Goal: Task Accomplishment & Management: Manage account settings

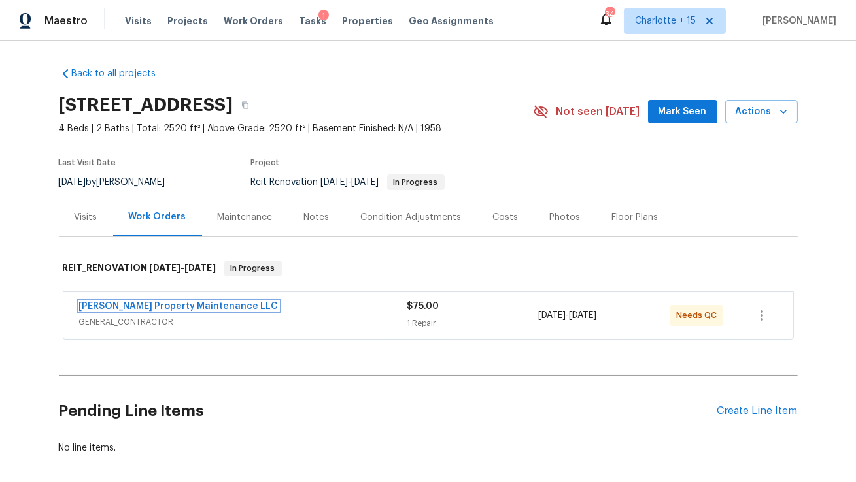
click at [154, 307] on link "Glen Property Maintenance LLC" at bounding box center [178, 306] width 199 height 9
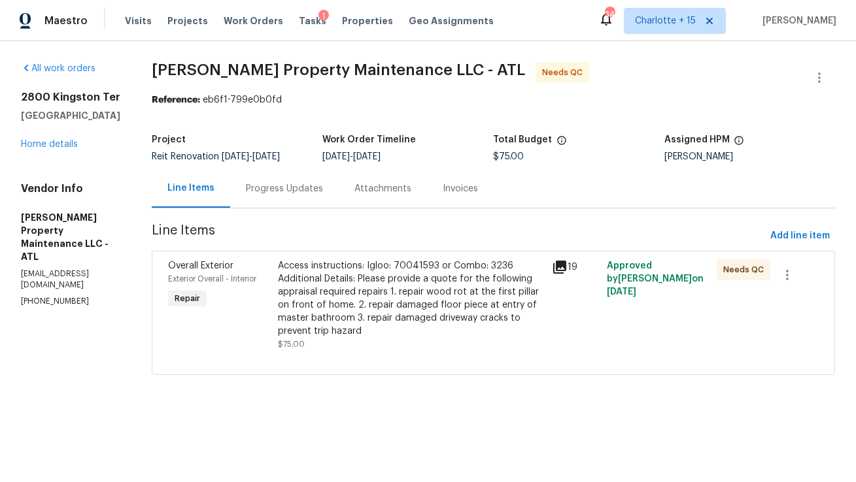
click at [307, 182] on div "Progress Updates" at bounding box center [284, 188] width 109 height 39
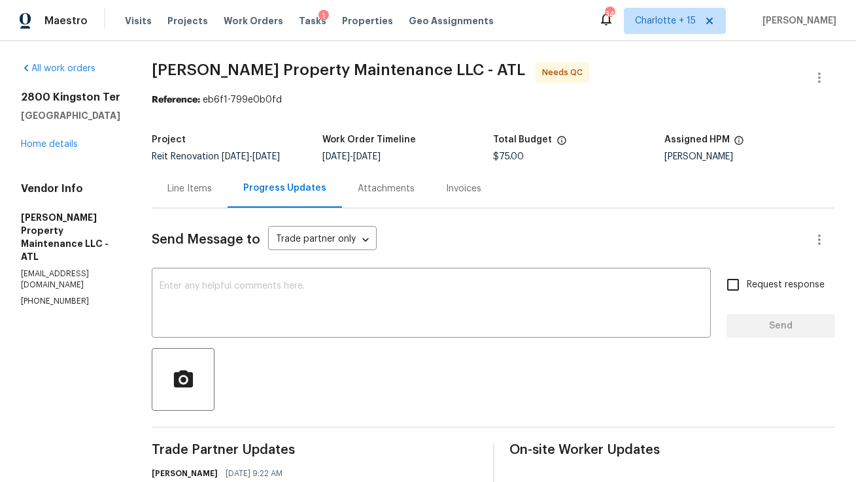
scroll to position [234, 0]
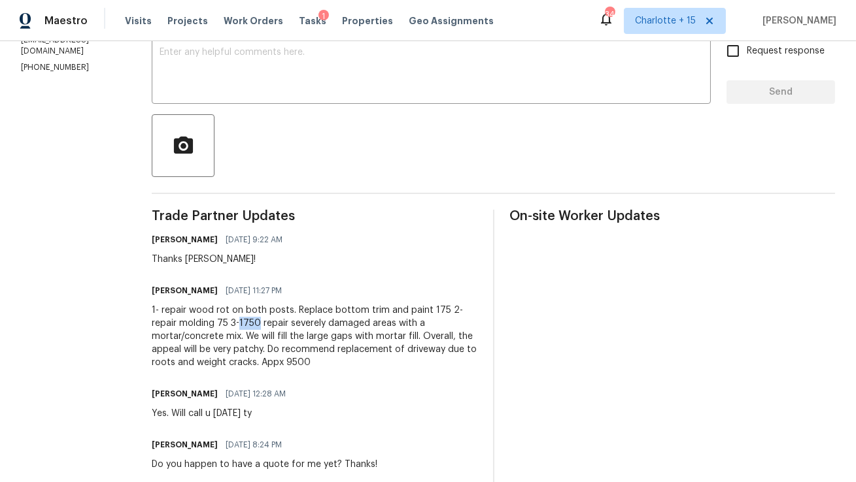
drag, startPoint x: 265, startPoint y: 322, endPoint x: 242, endPoint y: 325, distance: 23.1
click at [242, 325] on div "1- repair wood rot on both posts. Replace bottom trim and paint 175 2- repair m…" at bounding box center [315, 336] width 326 height 65
copy div "1750"
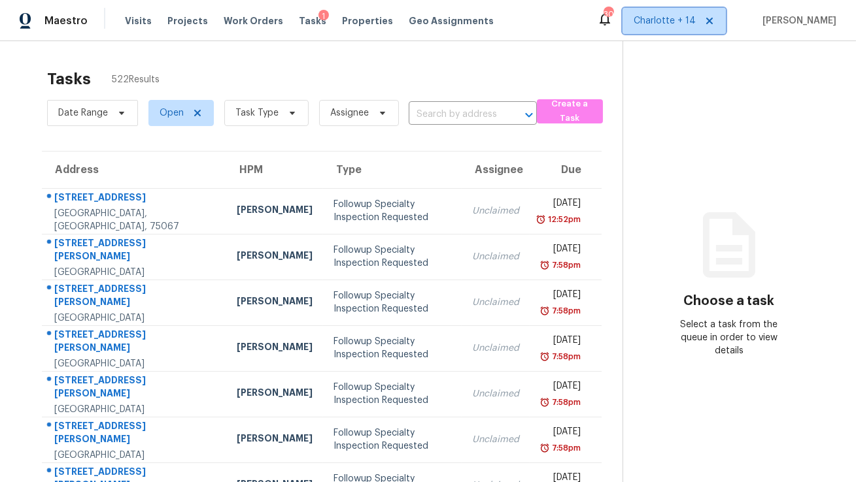
click at [715, 22] on icon at bounding box center [709, 21] width 10 height 10
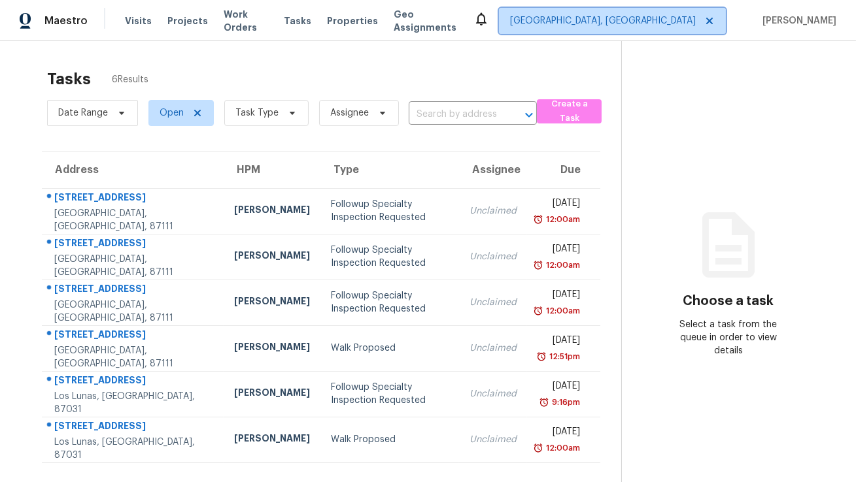
click at [696, 26] on span "Albuquerque, NM" at bounding box center [603, 20] width 186 height 13
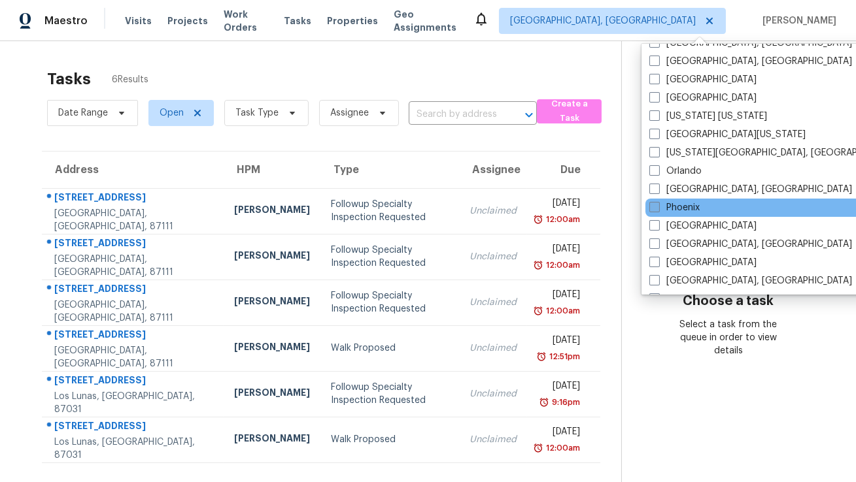
scroll to position [605, 0]
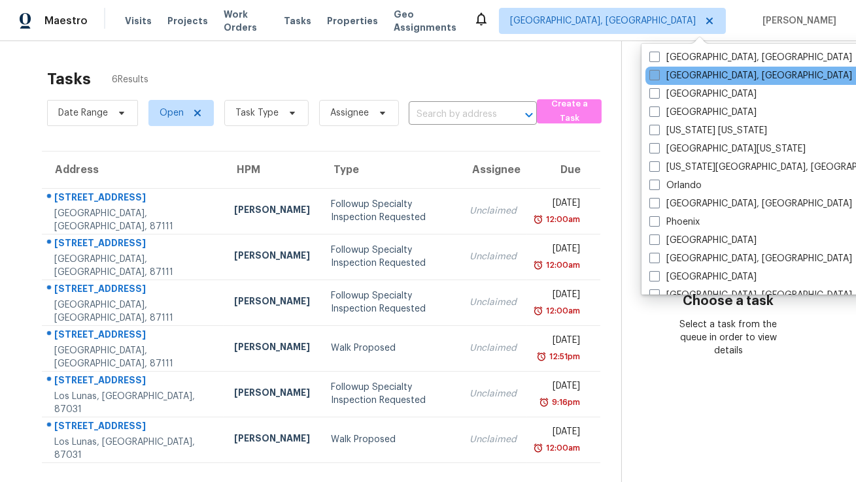
click at [686, 77] on label "Miami, FL" at bounding box center [750, 75] width 203 height 13
click at [658, 77] on input "Miami, FL" at bounding box center [653, 73] width 8 height 8
checkbox input "true"
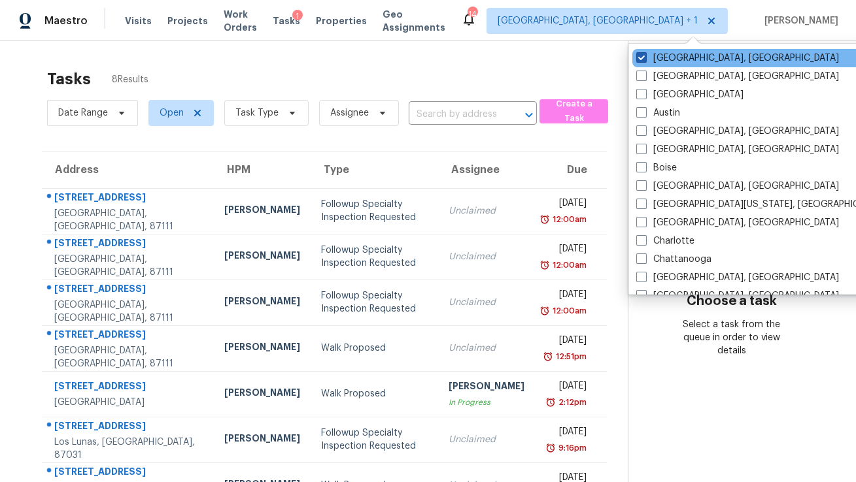
click at [674, 59] on label "Albuquerque, NM" at bounding box center [737, 58] width 203 height 13
click at [645, 59] on input "Albuquerque, NM" at bounding box center [640, 56] width 8 height 8
checkbox input "false"
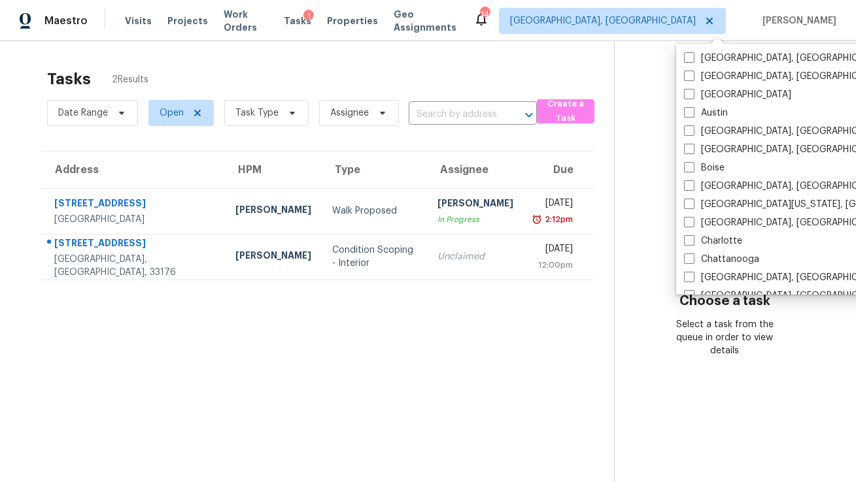
click at [394, 58] on div "Tasks 2 Results Date Range Open Task Type Assignee ​ Create a Task Address HPM …" at bounding box center [428, 282] width 856 height 482
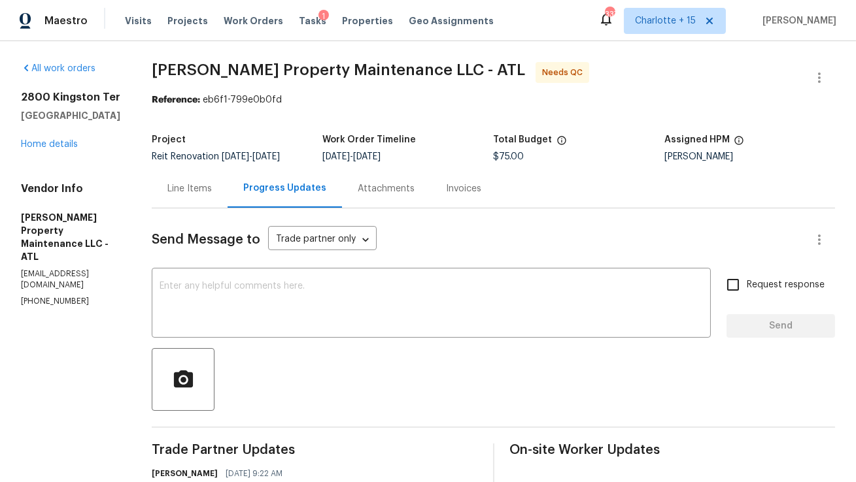
scroll to position [234, 0]
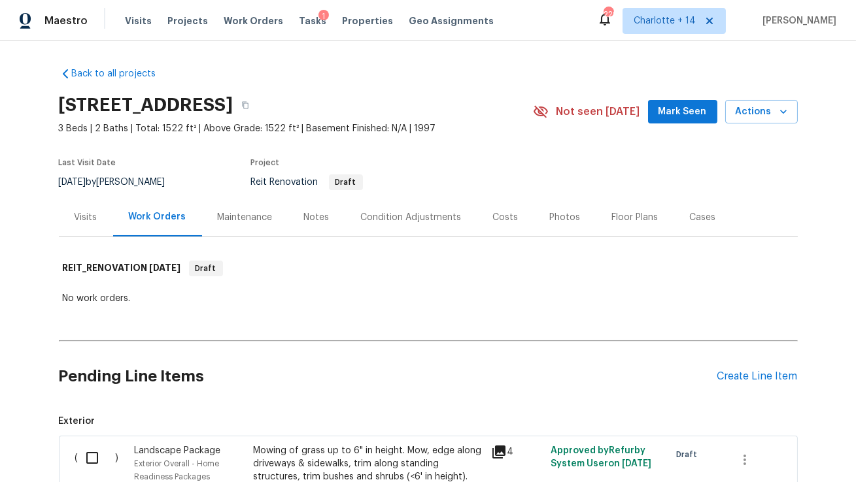
scroll to position [7, 0]
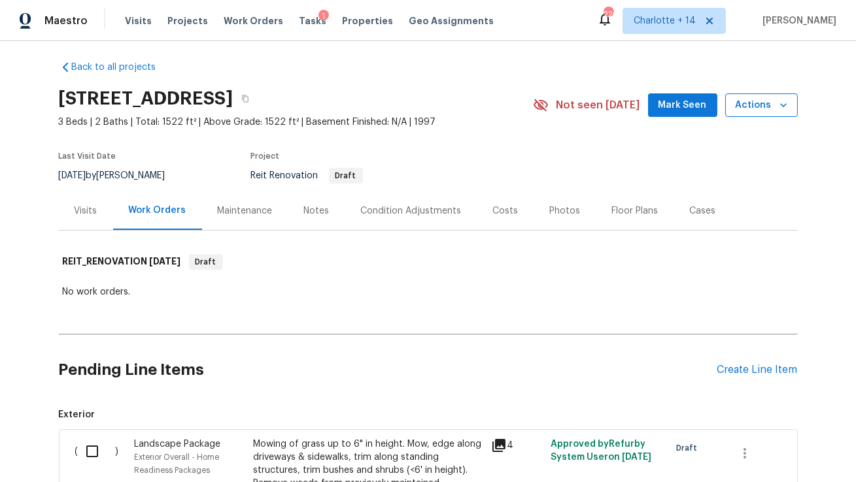
click at [783, 108] on icon "button" at bounding box center [783, 105] width 13 height 13
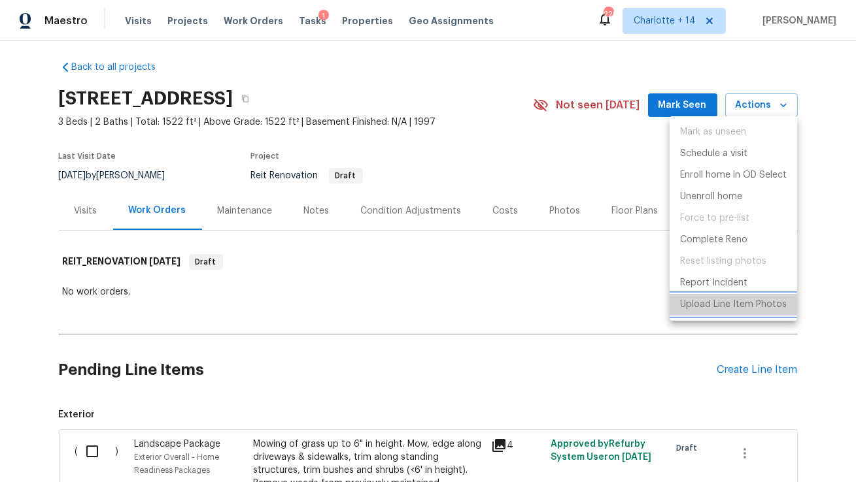
click at [702, 311] on li "Upload Line Item Photos" at bounding box center [732, 305] width 127 height 22
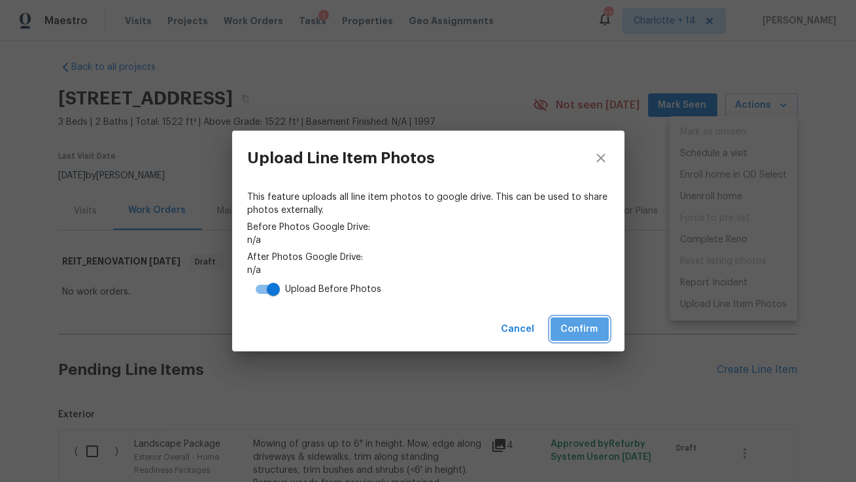
click at [577, 331] on span "Confirm" at bounding box center [579, 330] width 37 height 16
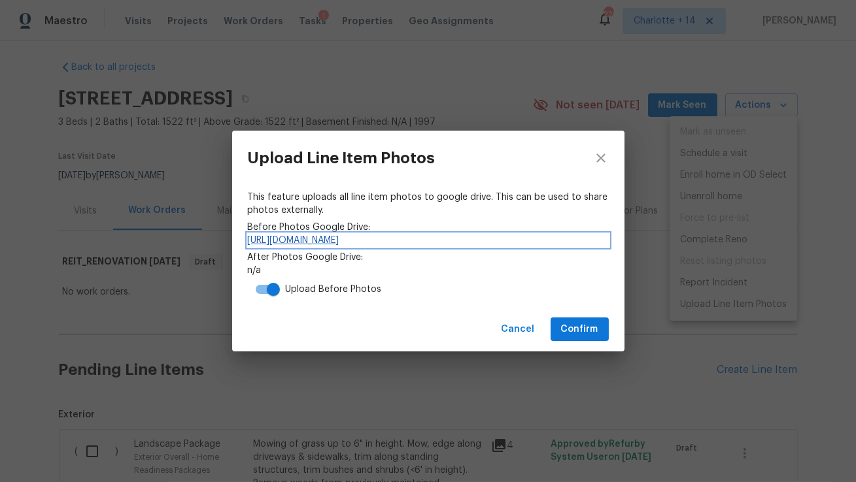
click at [370, 245] on link "https://drive.google.com/drive/folders/1QHgTCPpjvWElung-I_mMlrOAztHHAWj6" at bounding box center [428, 240] width 361 height 13
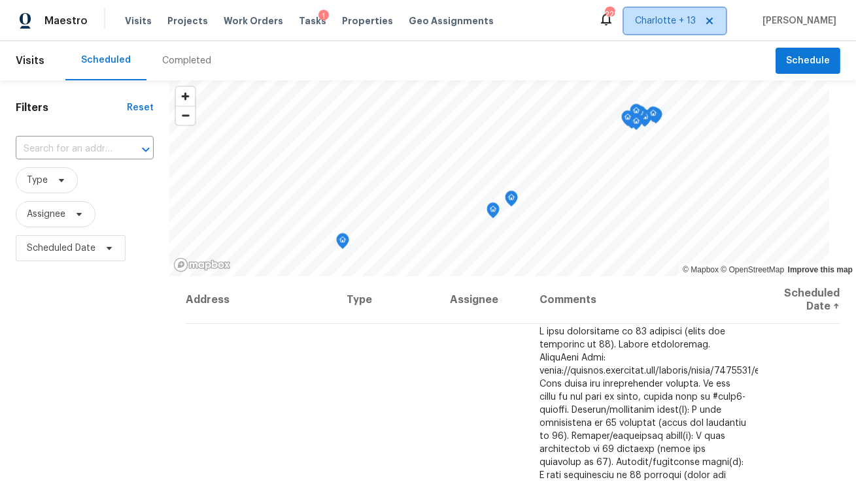
click at [713, 23] on icon at bounding box center [709, 21] width 7 height 7
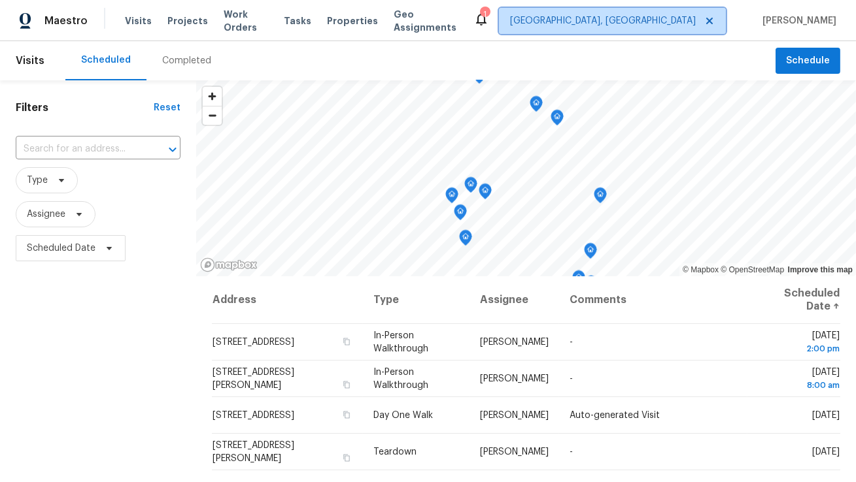
click at [691, 26] on span "Albuquerque, NM" at bounding box center [603, 20] width 186 height 13
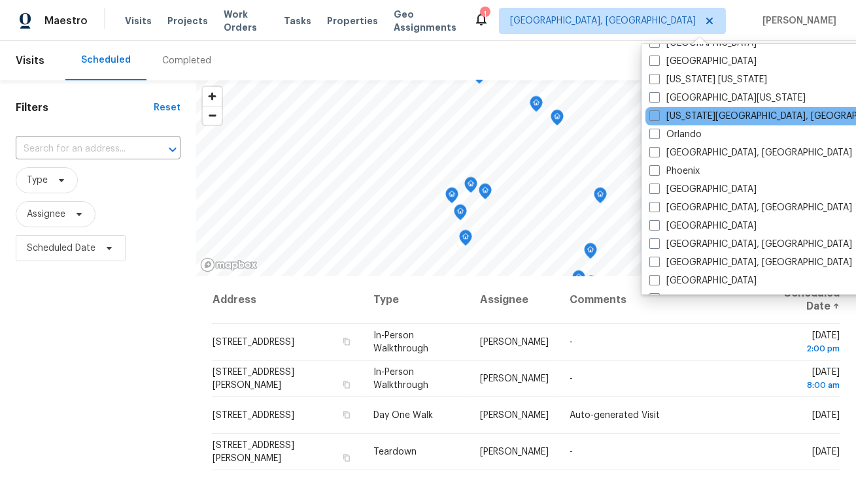
scroll to position [616, 0]
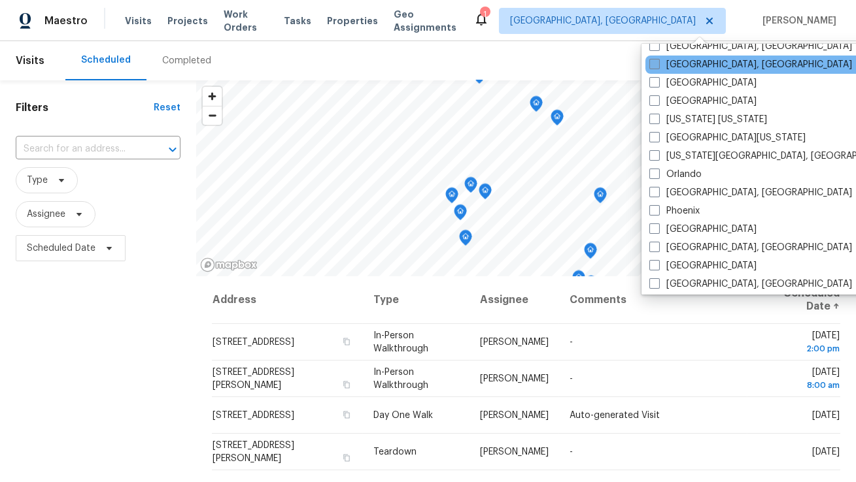
click at [679, 65] on label "[GEOGRAPHIC_DATA], [GEOGRAPHIC_DATA]" at bounding box center [750, 64] width 203 height 13
click at [658, 65] on input "[GEOGRAPHIC_DATA], [GEOGRAPHIC_DATA]" at bounding box center [653, 62] width 8 height 8
checkbox input "true"
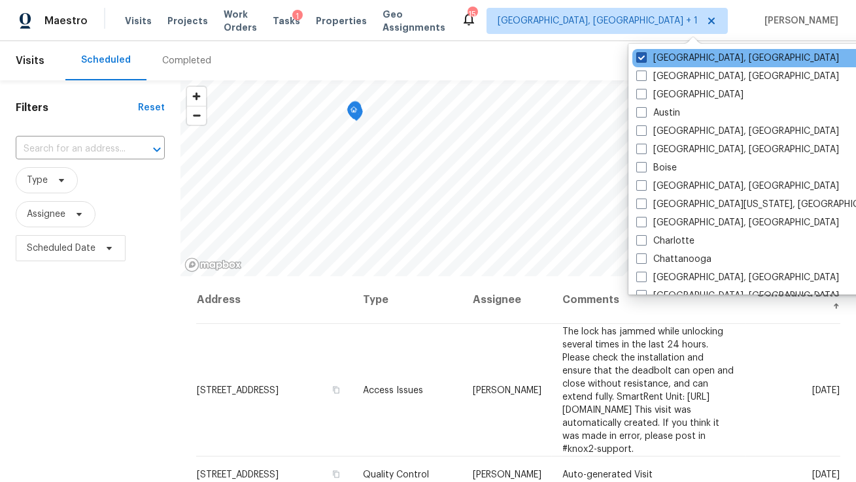
click at [673, 59] on label "Albuquerque, NM" at bounding box center [737, 58] width 203 height 13
click at [645, 59] on input "Albuquerque, NM" at bounding box center [640, 56] width 8 height 8
checkbox input "false"
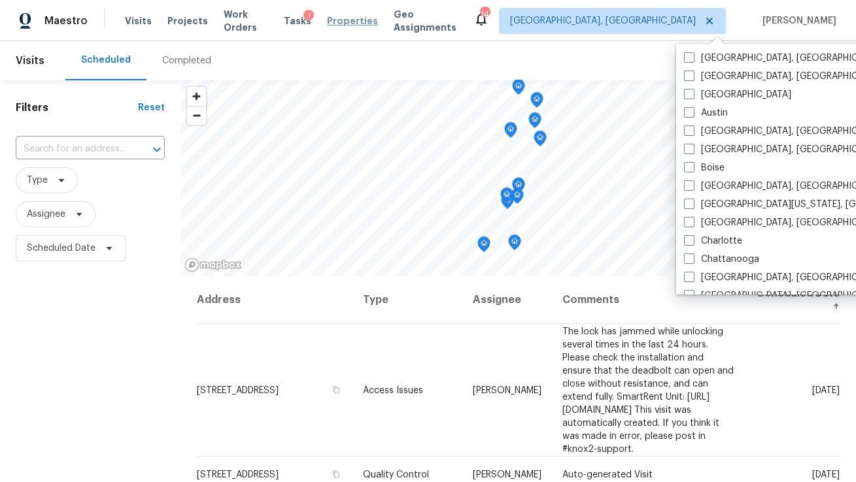
click at [345, 20] on span "Properties" at bounding box center [352, 20] width 51 height 13
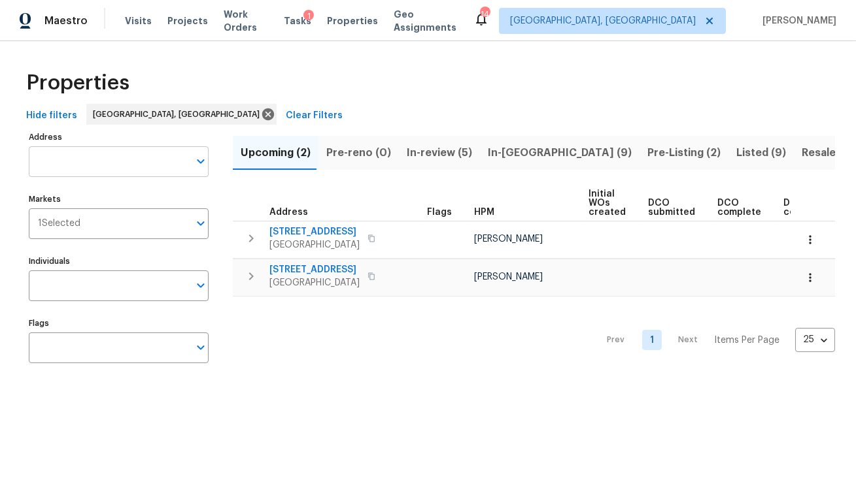
click at [177, 158] on input "Address" at bounding box center [109, 161] width 160 height 31
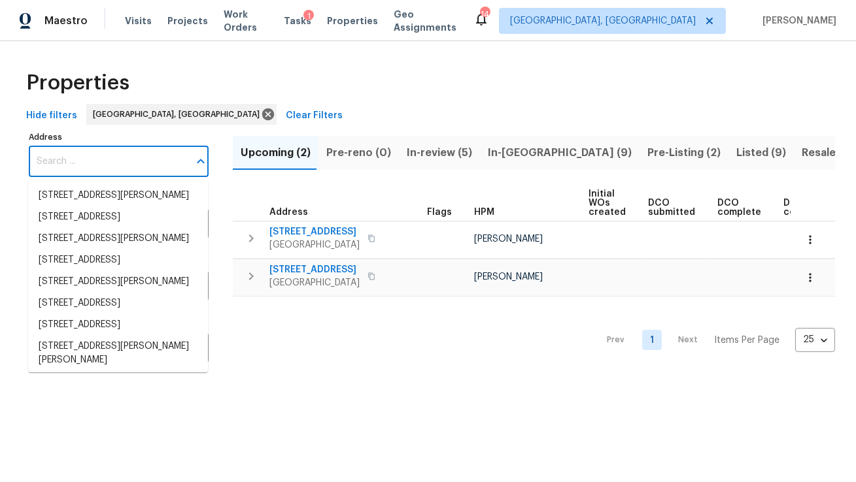
paste input "17277 Hampton Blvd, Boca Raton, FL 33496"
type input "17277 Hampton Blvd, Boca Raton, FL 33496"
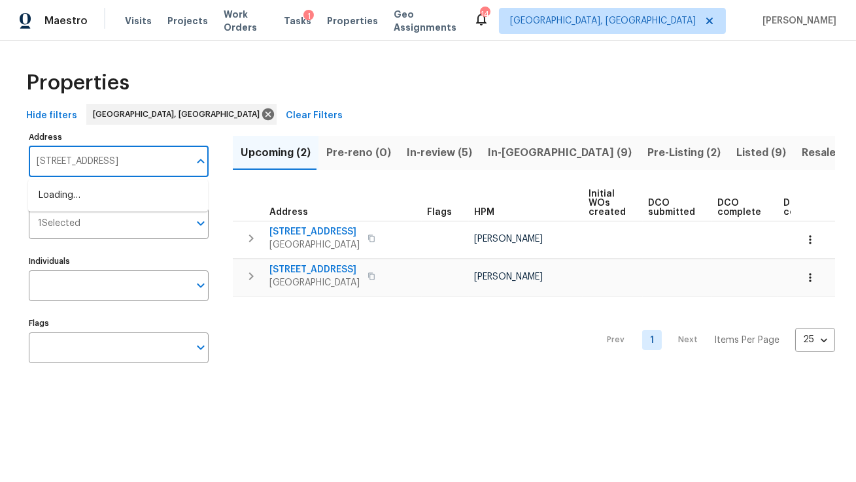
scroll to position [0, 33]
click at [148, 202] on li "17277 Hampton Blvd Boca Raton FL 33496" at bounding box center [118, 196] width 180 height 22
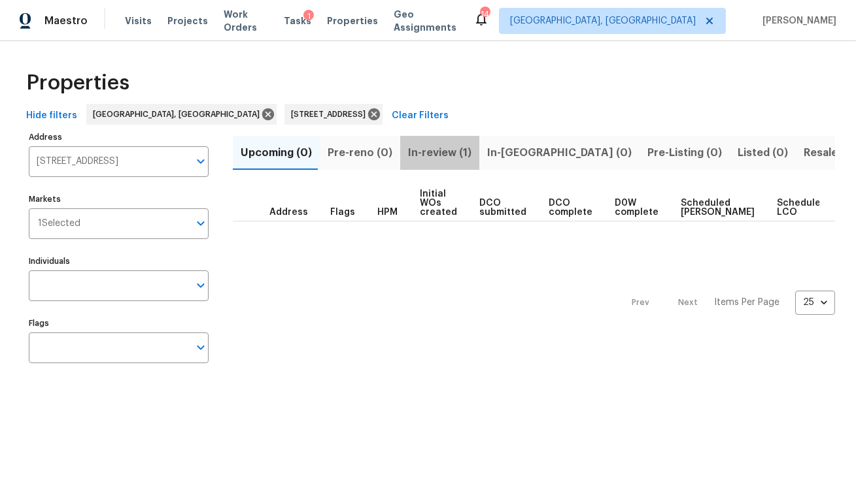
click at [446, 144] on span "In-review (1)" at bounding box center [439, 153] width 63 height 18
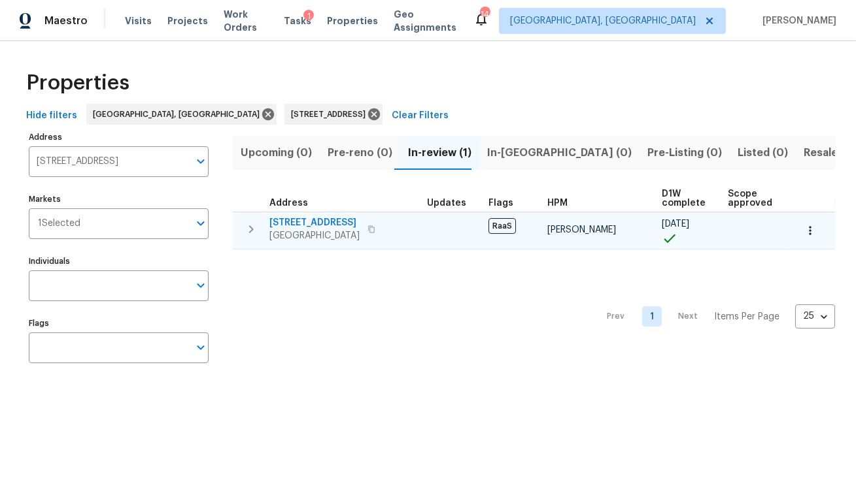
click at [320, 221] on span "17277 Hampton Blvd" at bounding box center [314, 222] width 90 height 13
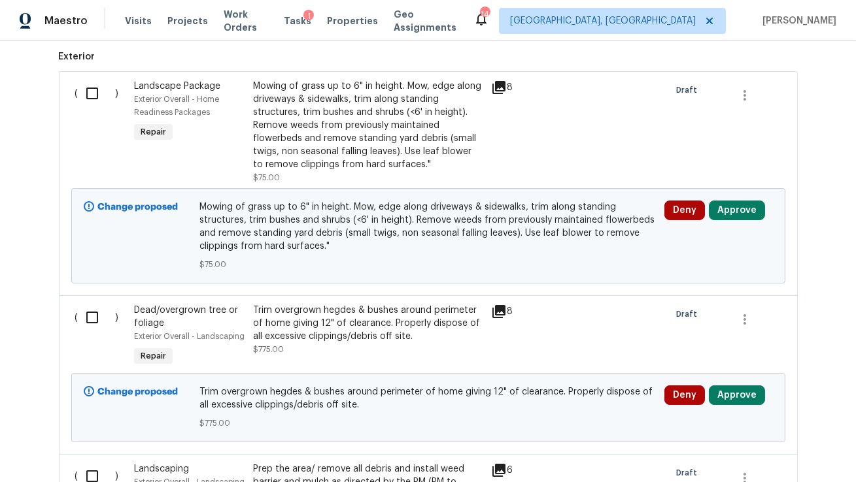
scroll to position [377, 0]
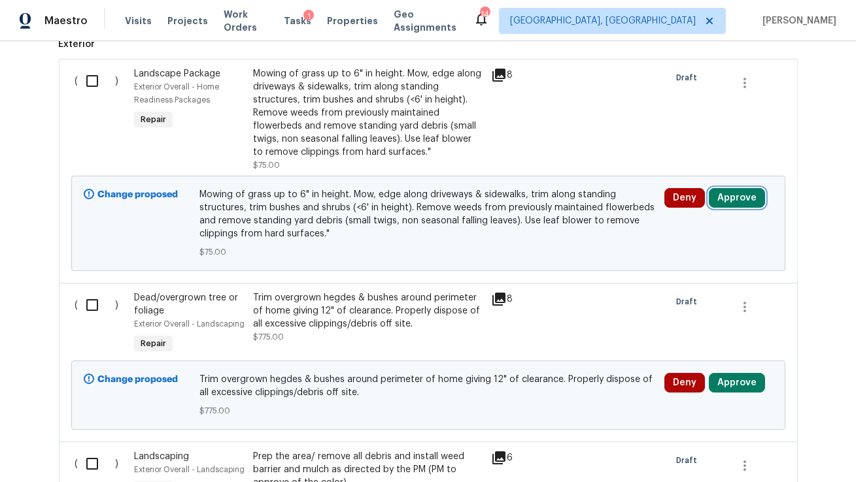
click at [748, 193] on button "Approve" at bounding box center [737, 198] width 56 height 20
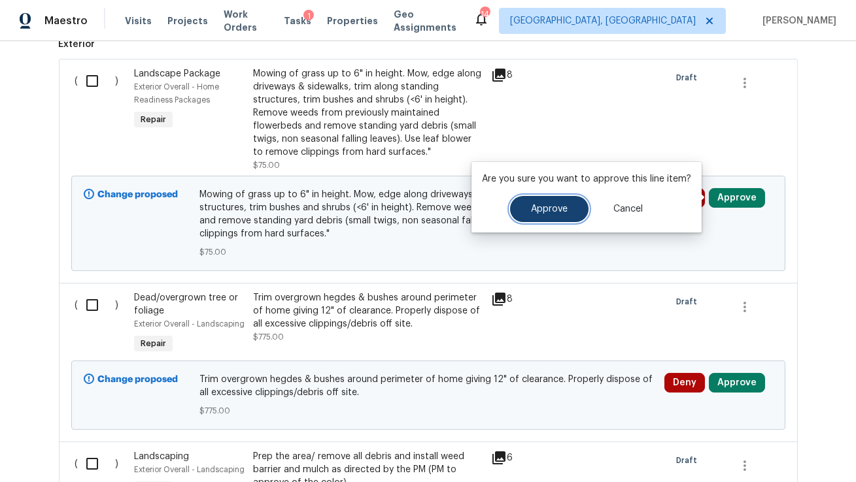
click at [548, 206] on span "Approve" at bounding box center [549, 210] width 37 height 10
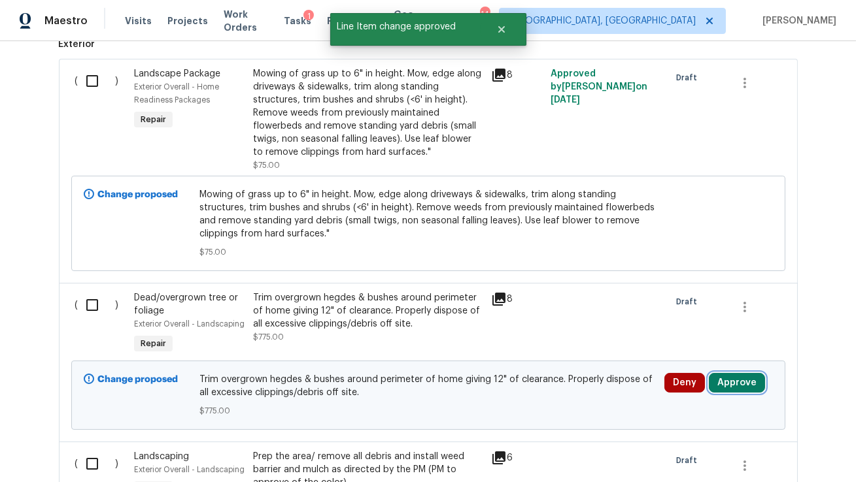
click at [735, 381] on button "Approve" at bounding box center [737, 383] width 56 height 20
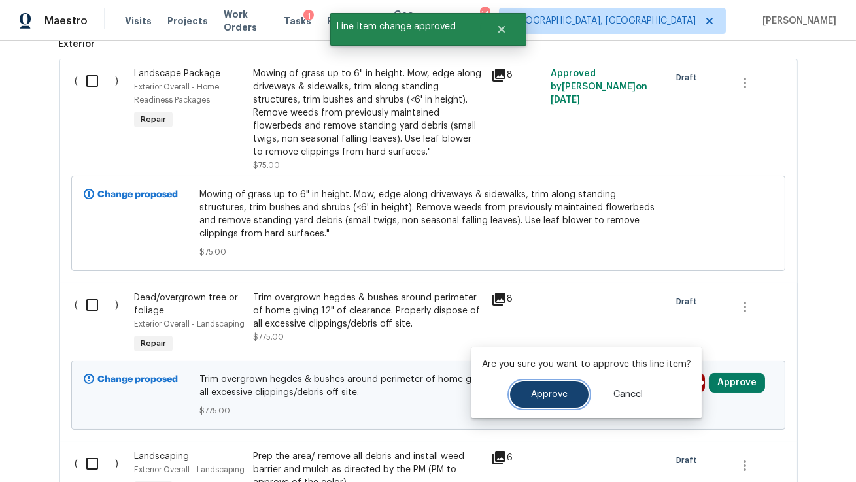
click at [572, 386] on button "Approve" at bounding box center [549, 395] width 78 height 26
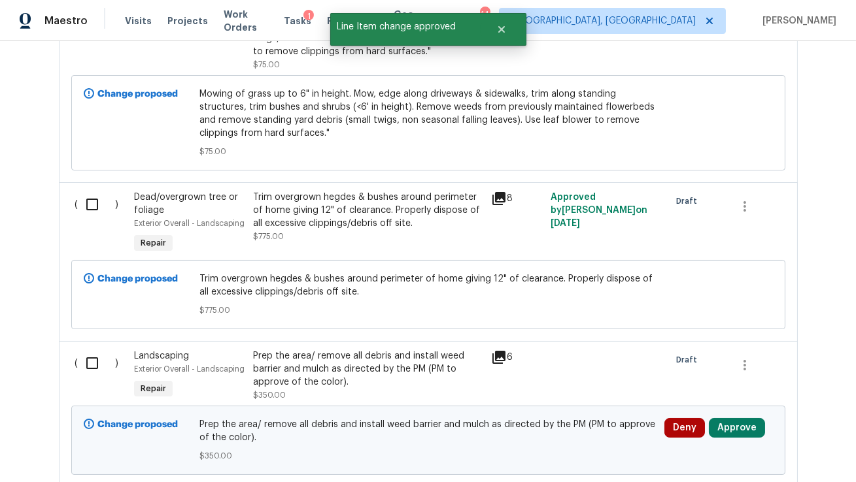
scroll to position [488, 0]
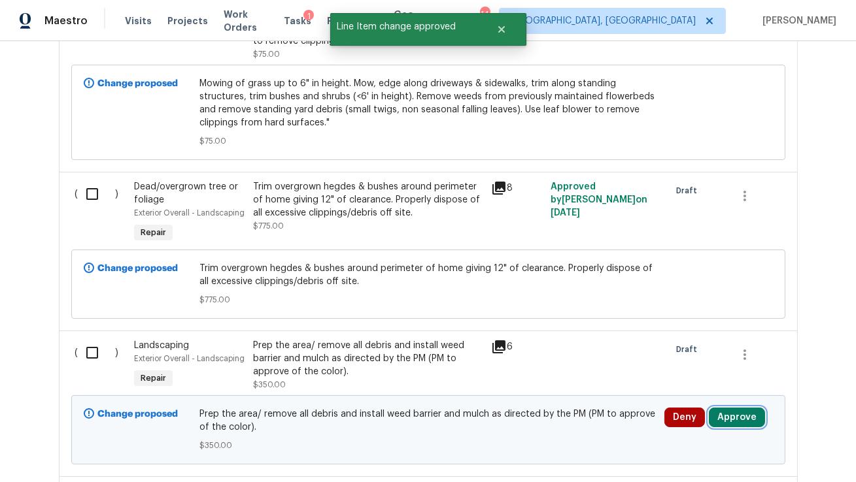
click at [726, 416] on button "Approve" at bounding box center [737, 418] width 56 height 20
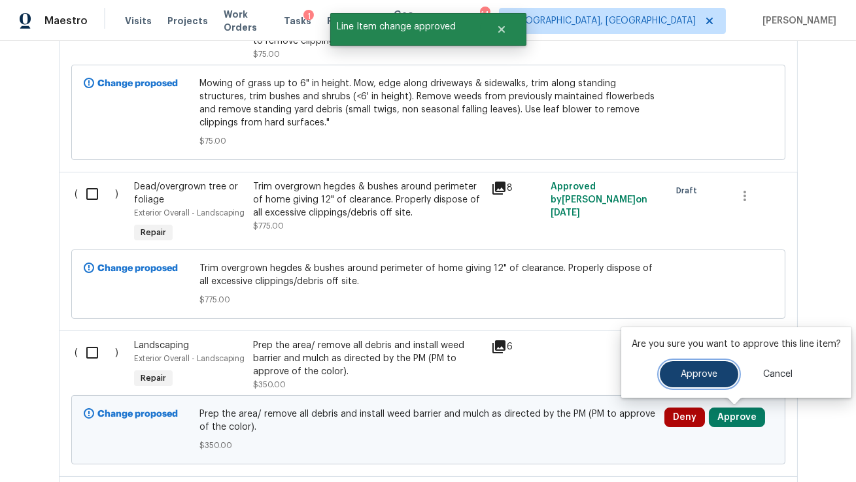
click at [682, 374] on span "Approve" at bounding box center [699, 375] width 37 height 10
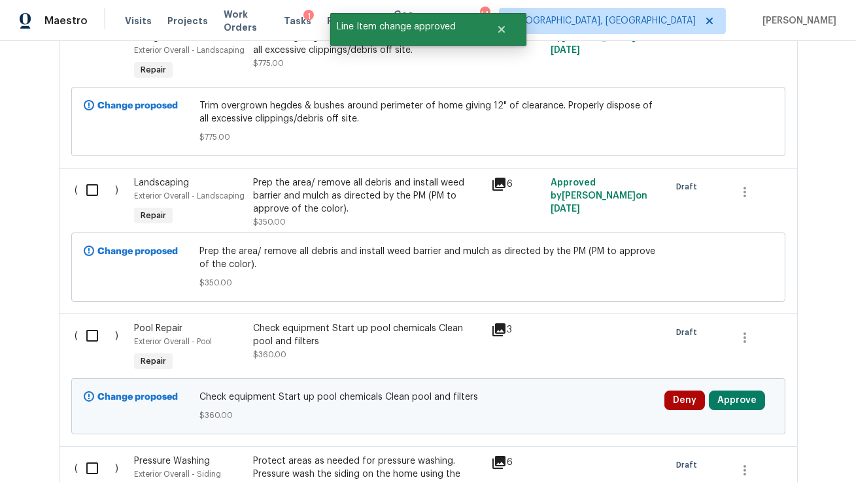
scroll to position [648, 0]
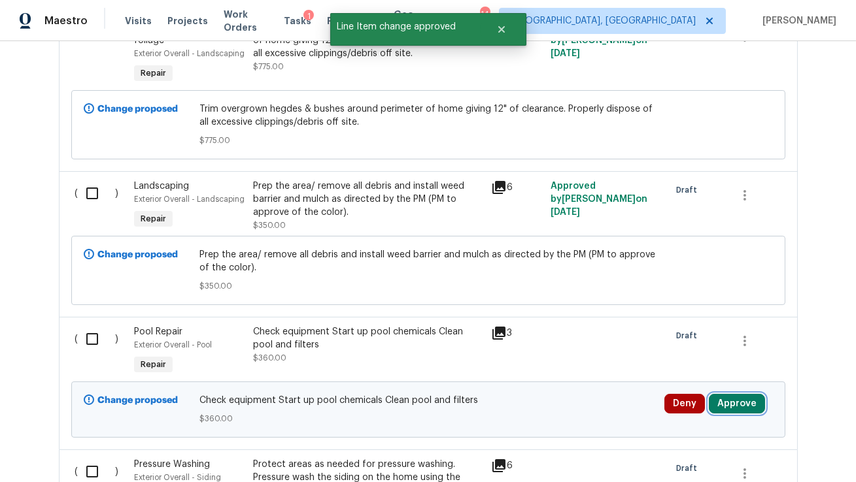
click at [729, 403] on button "Approve" at bounding box center [737, 404] width 56 height 20
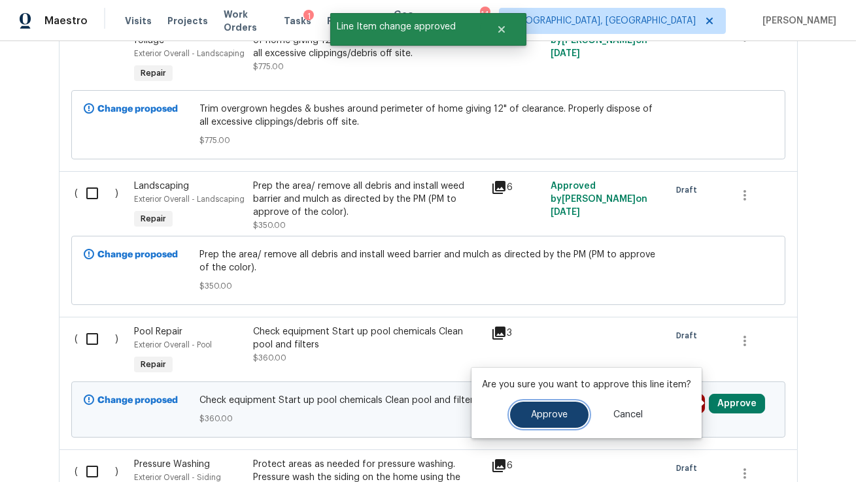
click at [548, 420] on button "Approve" at bounding box center [549, 415] width 78 height 26
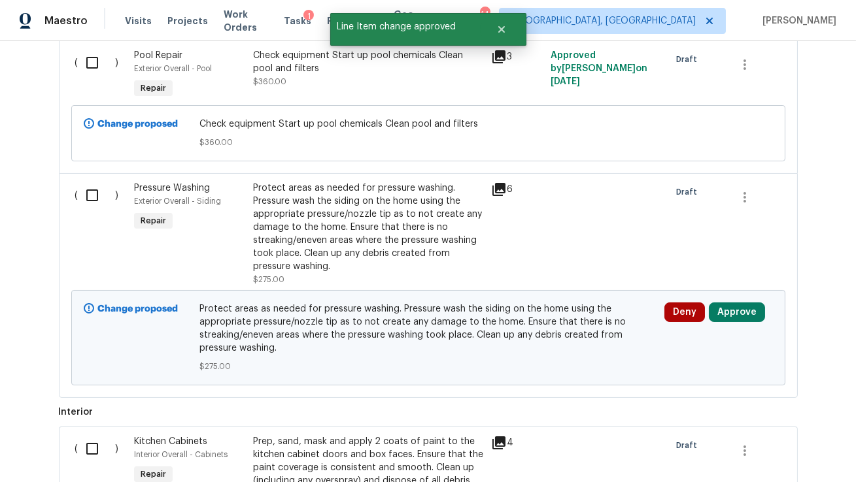
scroll to position [990, 0]
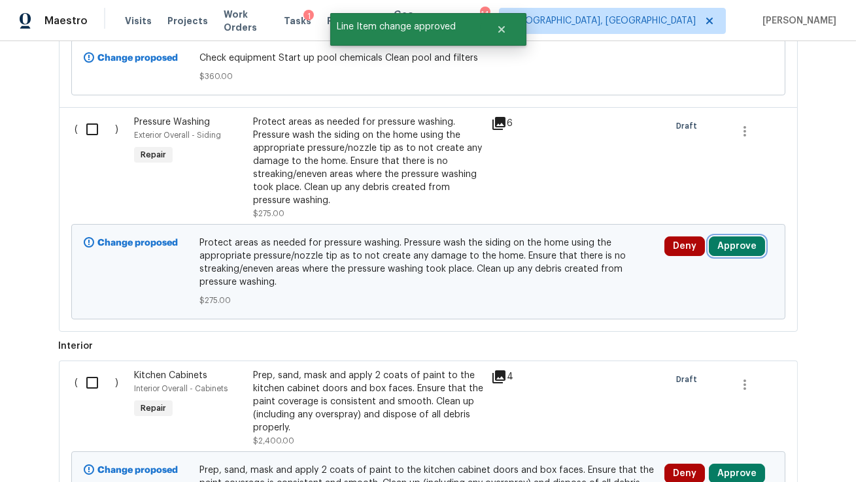
click at [722, 245] on button "Approve" at bounding box center [737, 247] width 56 height 20
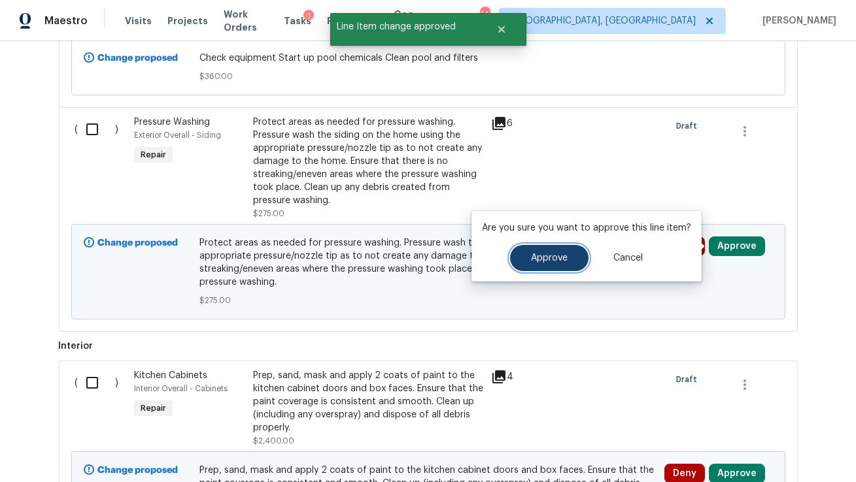
click at [526, 261] on button "Approve" at bounding box center [549, 258] width 78 height 26
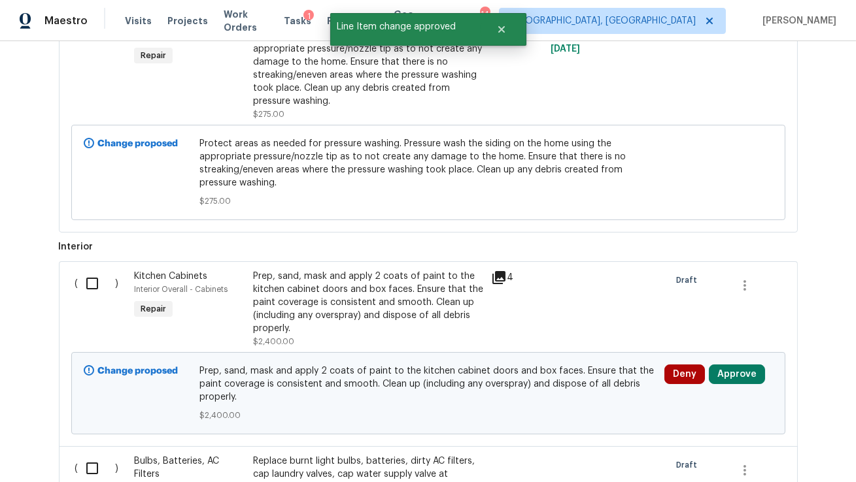
scroll to position [1105, 0]
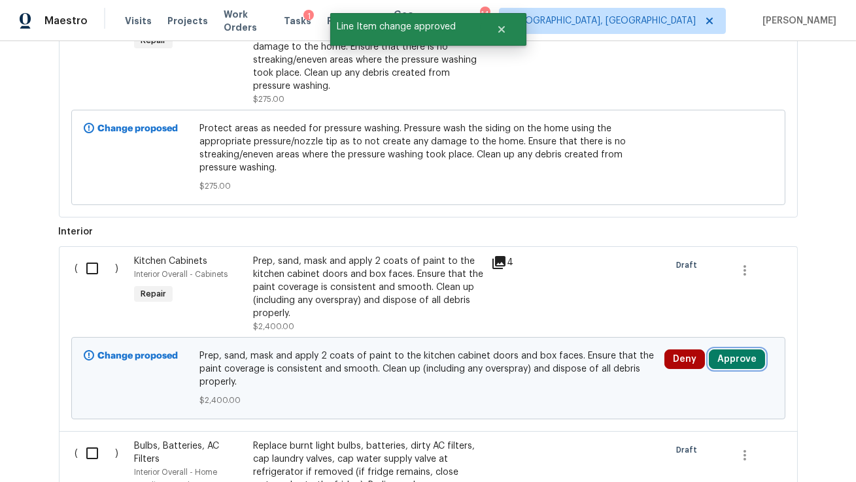
click at [754, 358] on button "Approve" at bounding box center [737, 360] width 56 height 20
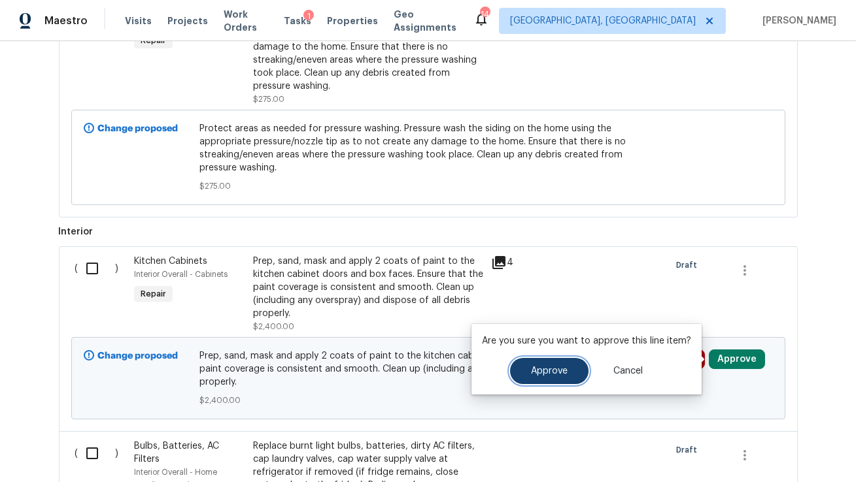
click at [566, 374] on button "Approve" at bounding box center [549, 371] width 78 height 26
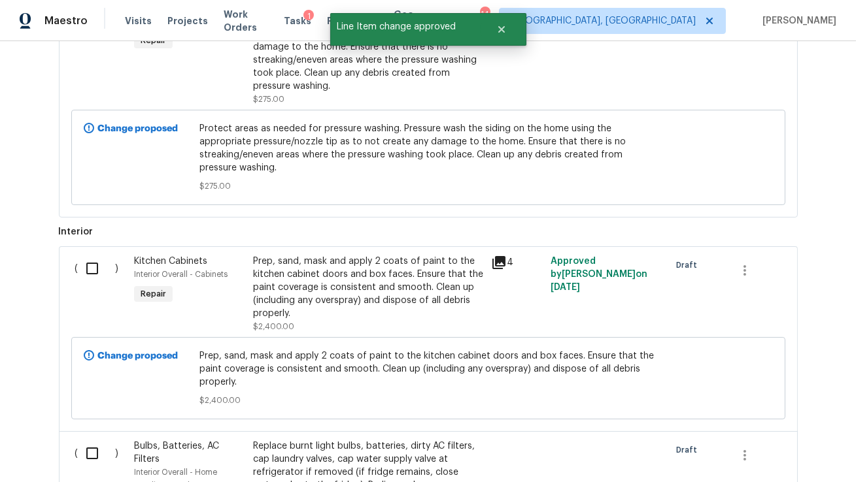
click at [316, 291] on div "Prep, sand, mask and apply 2 coats of paint to the kitchen cabinet doors and bo…" at bounding box center [368, 287] width 230 height 65
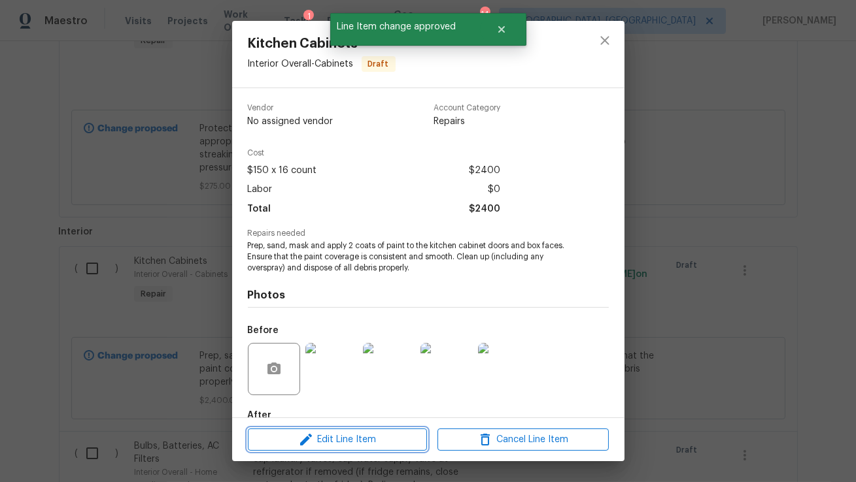
click at [320, 446] on span "Edit Line Item" at bounding box center [337, 440] width 171 height 16
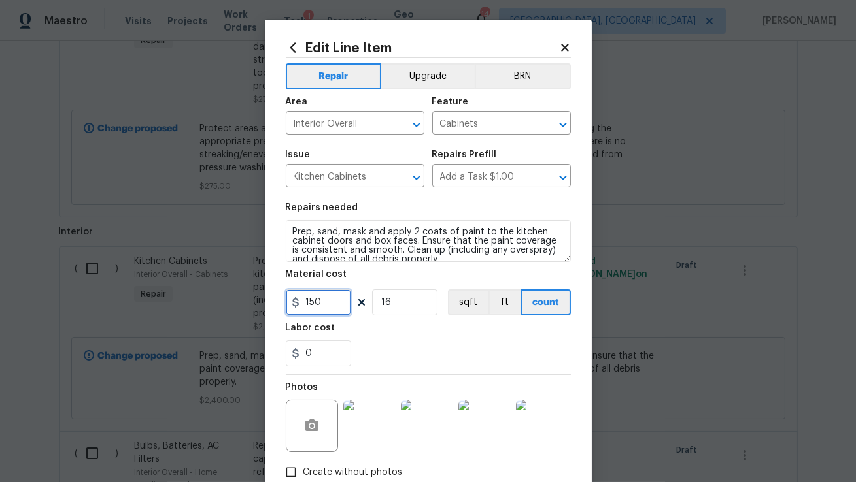
click at [331, 294] on input "150" at bounding box center [318, 303] width 65 height 26
drag, startPoint x: 331, startPoint y: 296, endPoint x: 260, endPoint y: 297, distance: 71.3
click at [260, 297] on div "Edit Line Item Repair Upgrade BRN Area Interior Overall ​ Feature Cabinets ​ Is…" at bounding box center [428, 241] width 856 height 482
type input "1800"
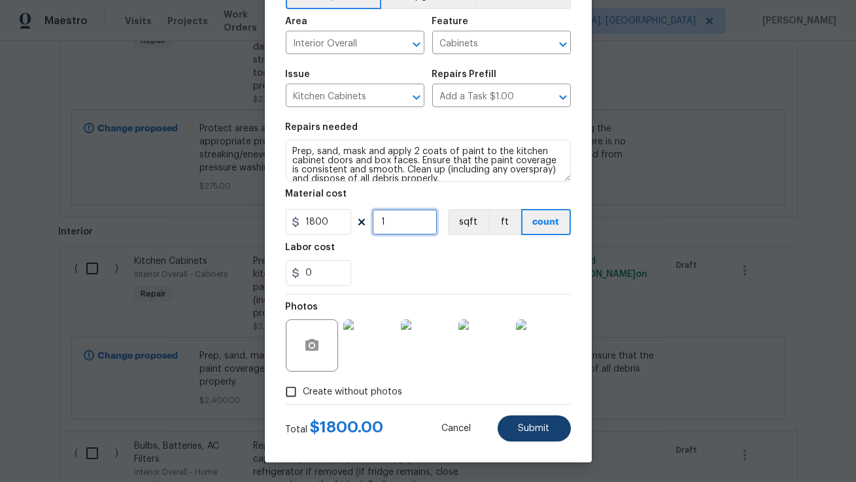
type input "1"
click at [527, 428] on span "Submit" at bounding box center [533, 429] width 31 height 10
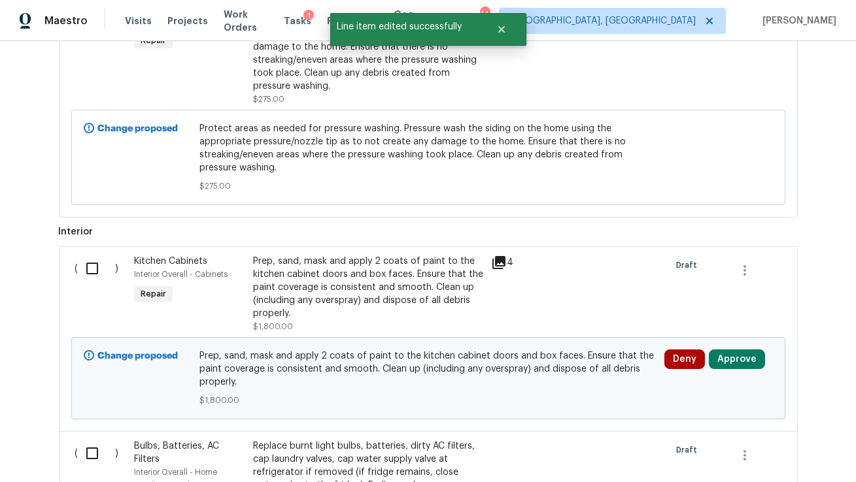
scroll to position [0, 0]
click at [742, 358] on button "Approve" at bounding box center [737, 360] width 56 height 20
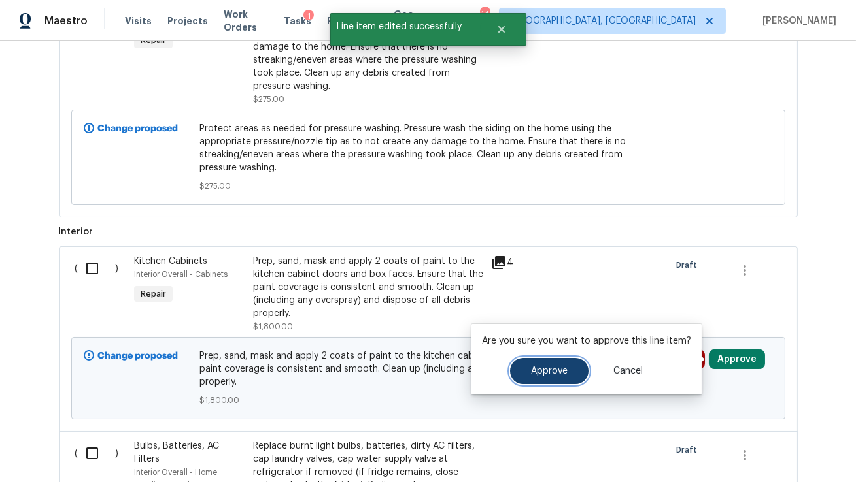
click at [560, 373] on span "Approve" at bounding box center [549, 372] width 37 height 10
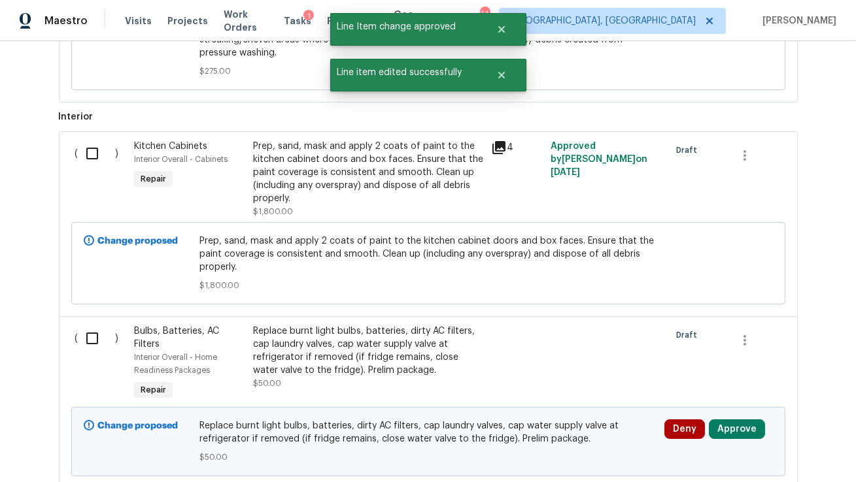
scroll to position [1229, 0]
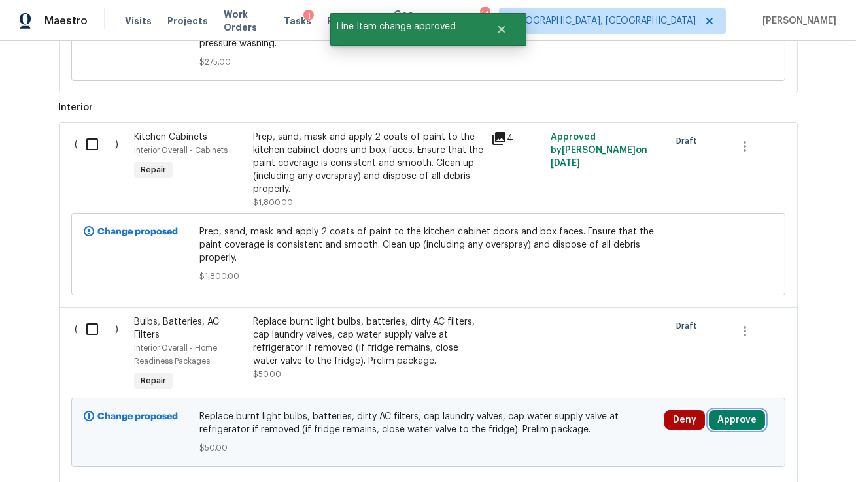
click at [739, 424] on button "Approve" at bounding box center [737, 421] width 56 height 20
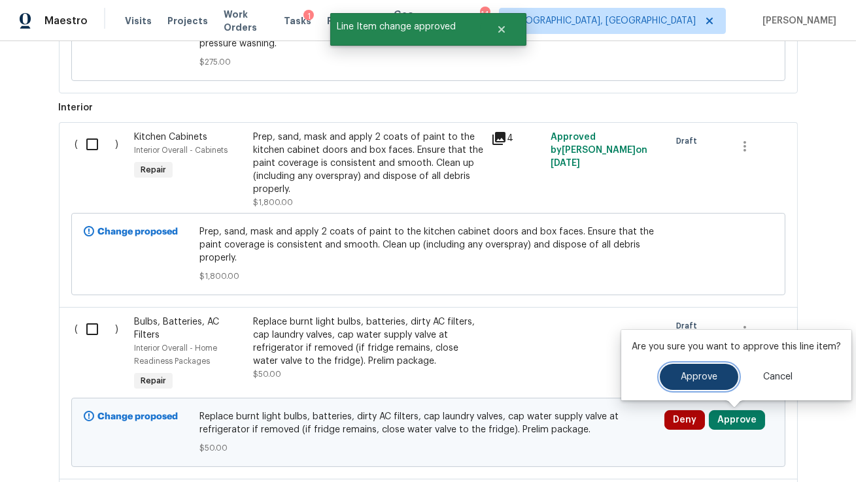
click at [675, 377] on button "Approve" at bounding box center [699, 377] width 78 height 26
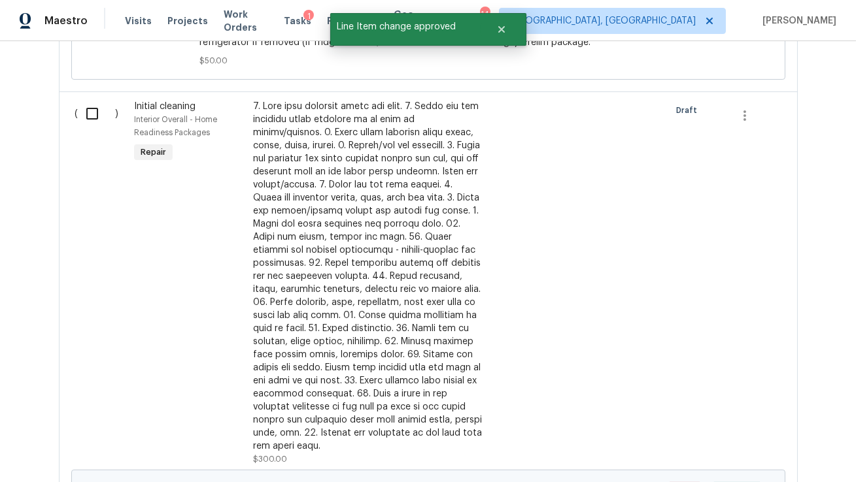
scroll to position [1656, 0]
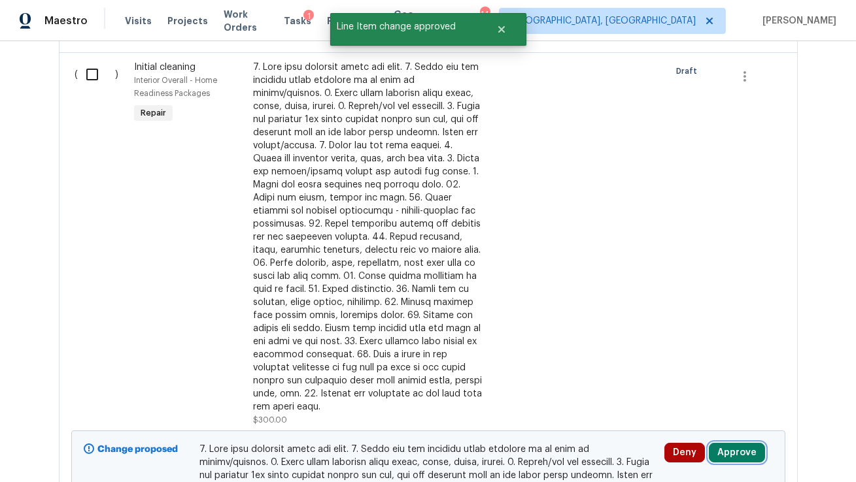
click at [746, 443] on button "Approve" at bounding box center [737, 453] width 56 height 20
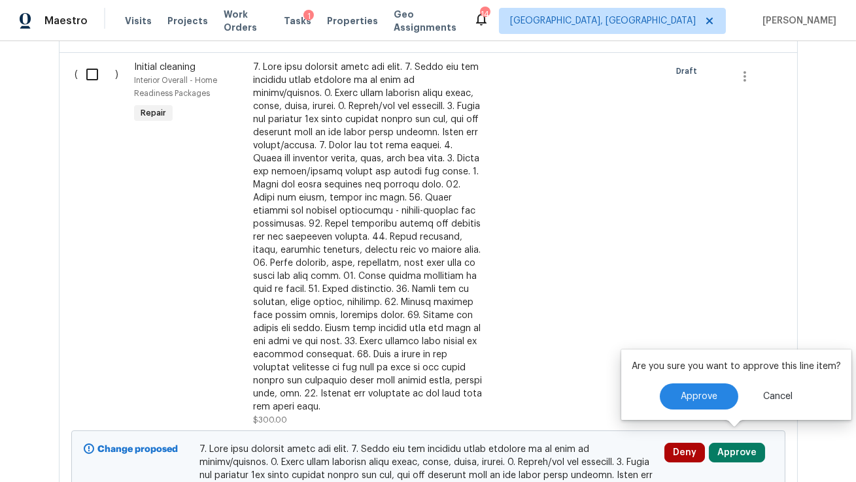
click at [694, 383] on div "Are you sure you want to approve this line item? Approve Cancel" at bounding box center [736, 385] width 230 height 71
click at [694, 393] on span "Approve" at bounding box center [699, 397] width 37 height 10
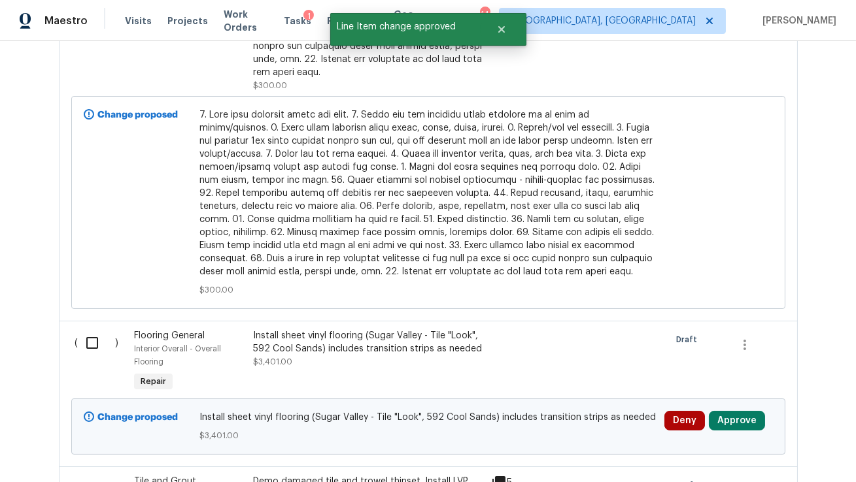
scroll to position [2051, 0]
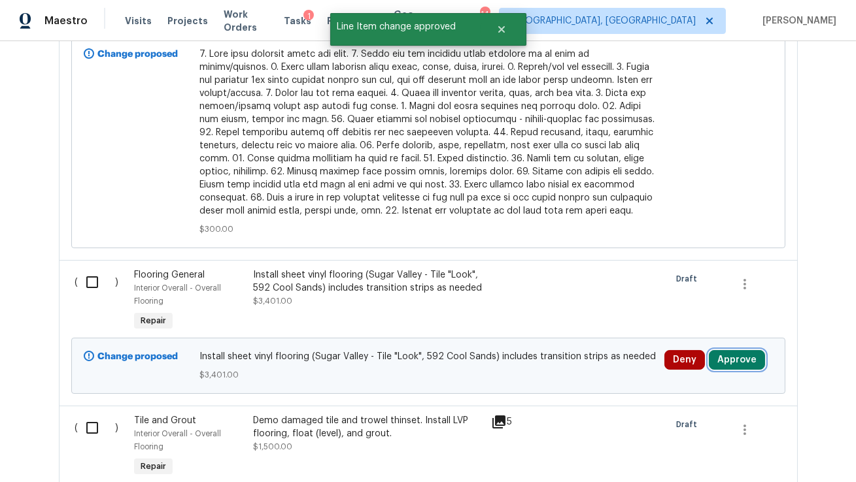
click at [746, 350] on button "Approve" at bounding box center [737, 360] width 56 height 20
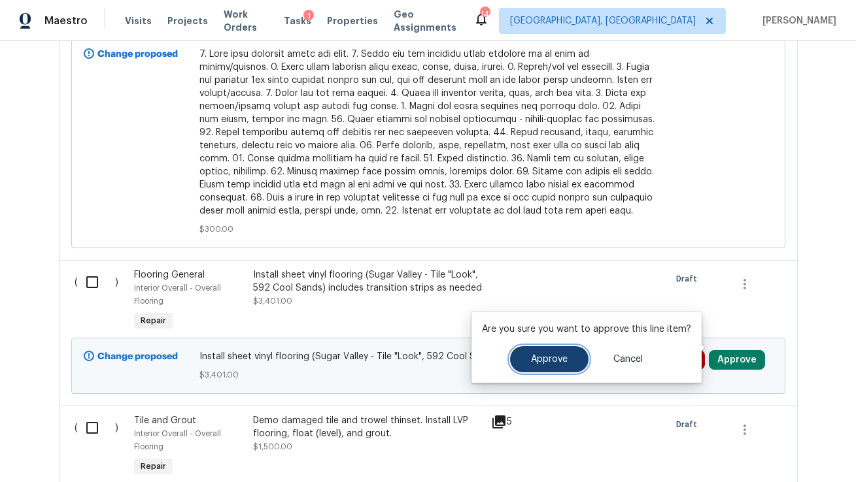
click at [534, 363] on span "Approve" at bounding box center [549, 360] width 37 height 10
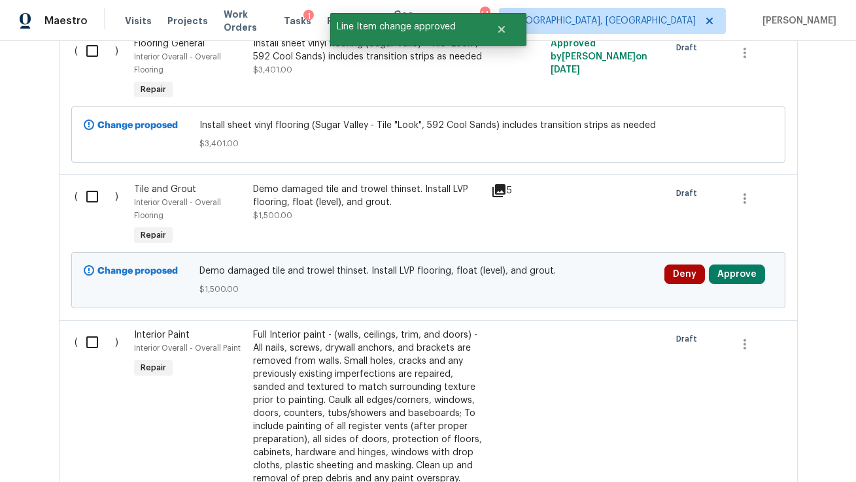
scroll to position [2290, 0]
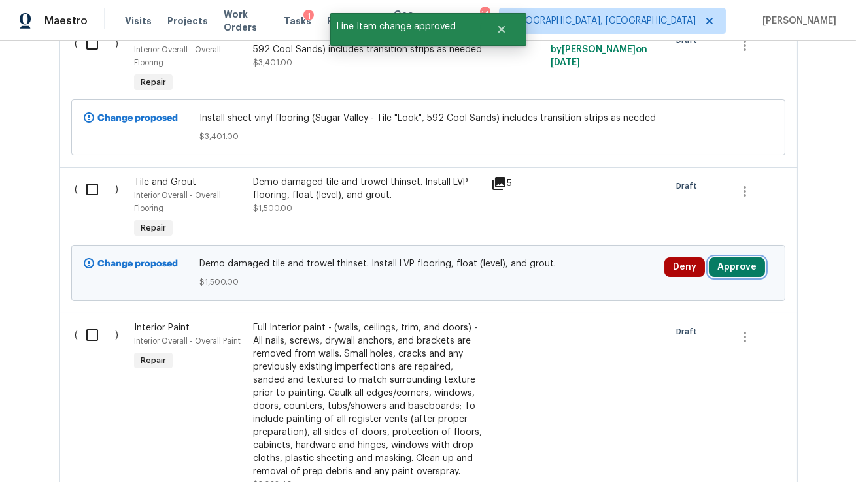
click at [720, 258] on button "Approve" at bounding box center [737, 268] width 56 height 20
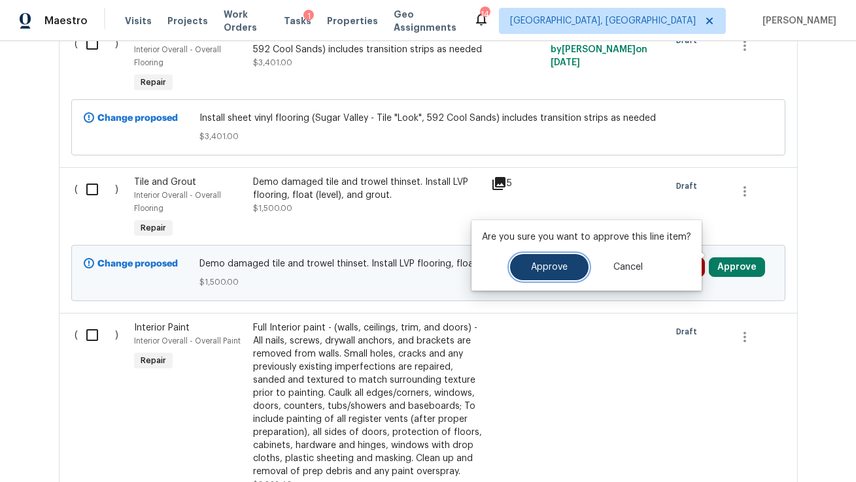
click at [541, 264] on span "Approve" at bounding box center [549, 268] width 37 height 10
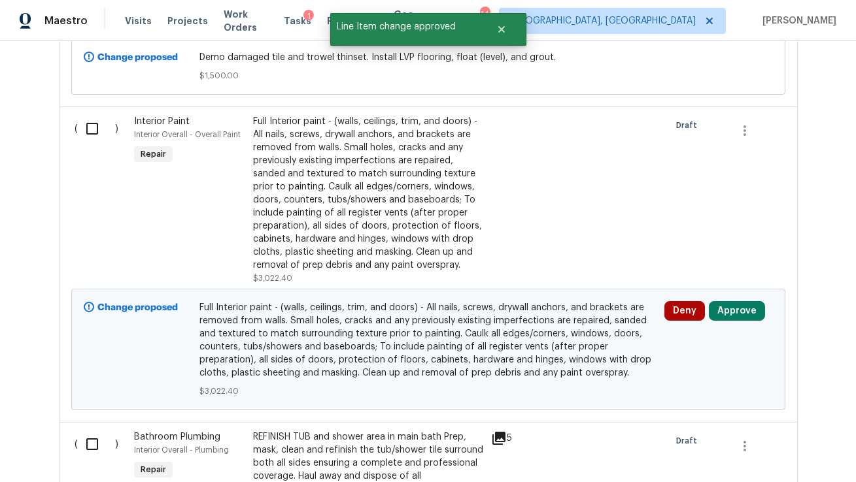
scroll to position [2530, 0]
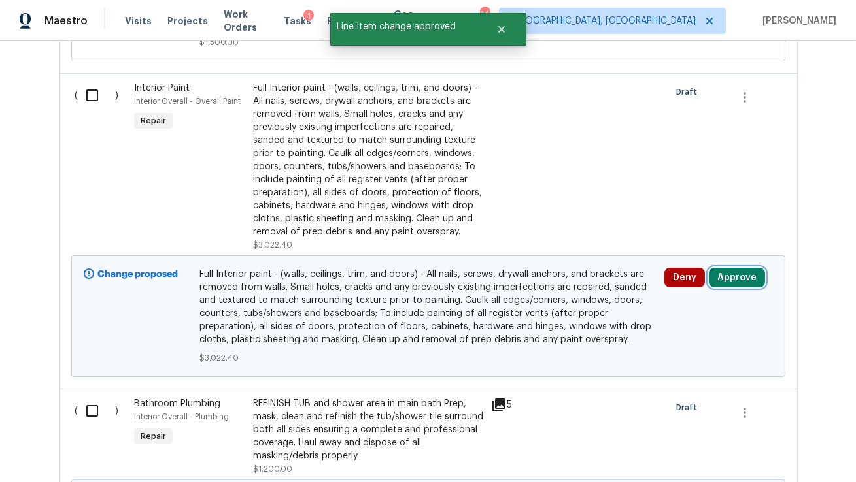
click at [728, 268] on button "Approve" at bounding box center [737, 278] width 56 height 20
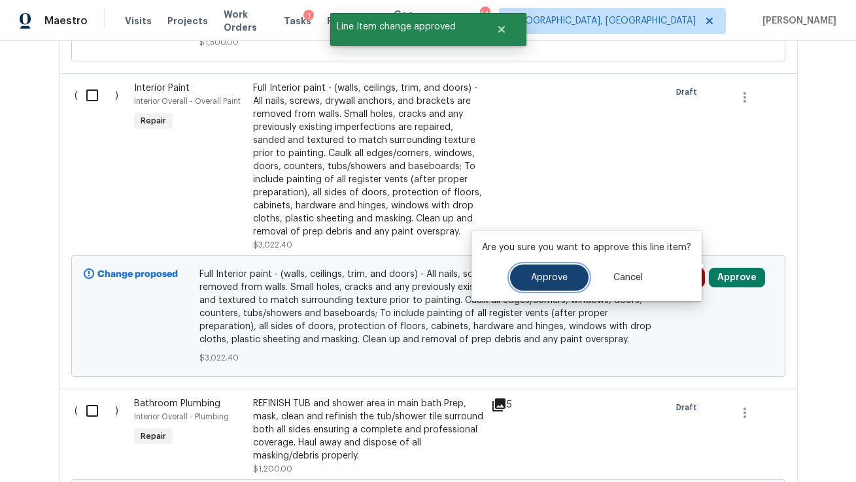
click at [564, 282] on button "Approve" at bounding box center [549, 278] width 78 height 26
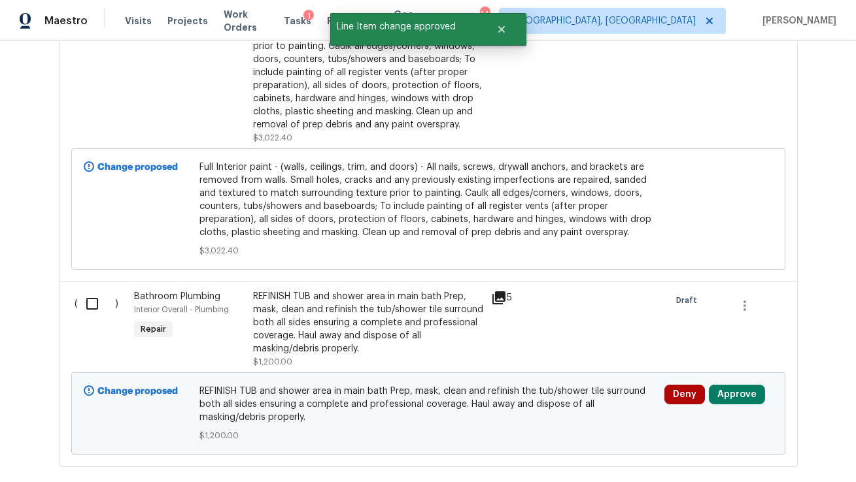
scroll to position [2699, 0]
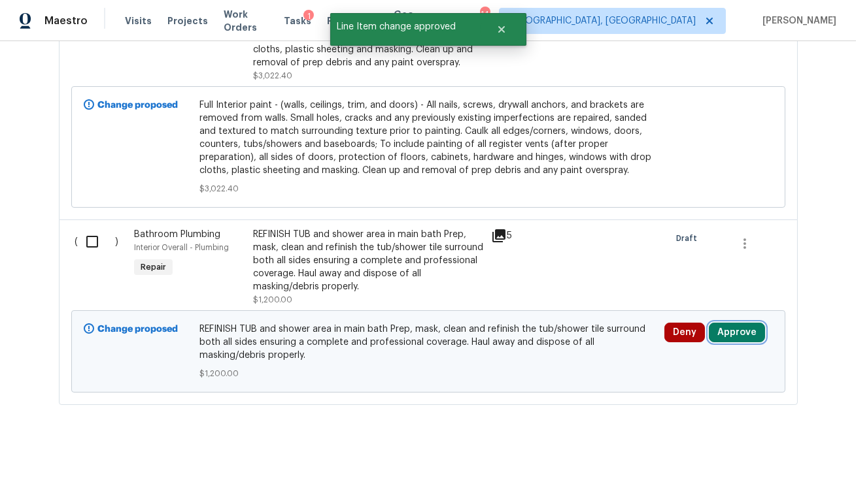
click at [737, 323] on button "Approve" at bounding box center [737, 333] width 56 height 20
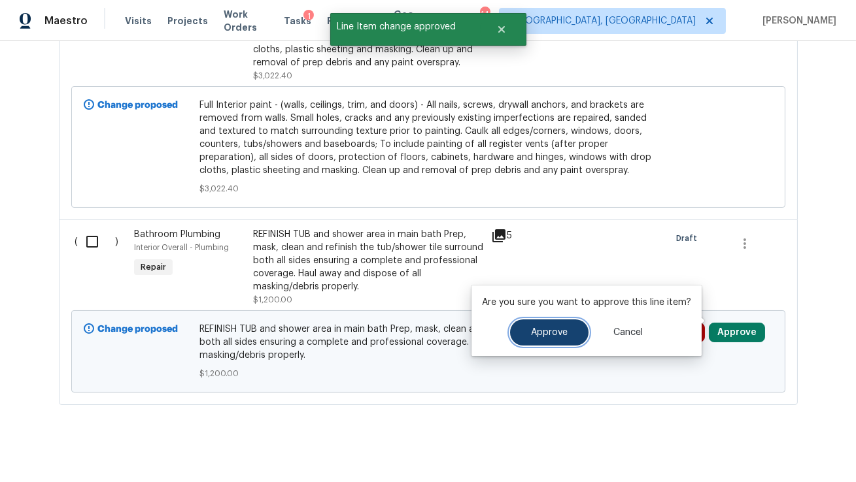
click at [528, 335] on button "Approve" at bounding box center [549, 333] width 78 height 26
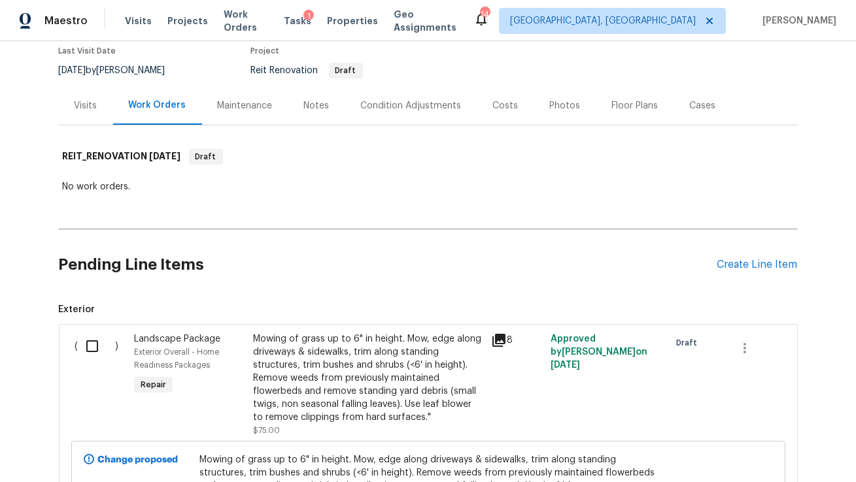
scroll to position [0, 0]
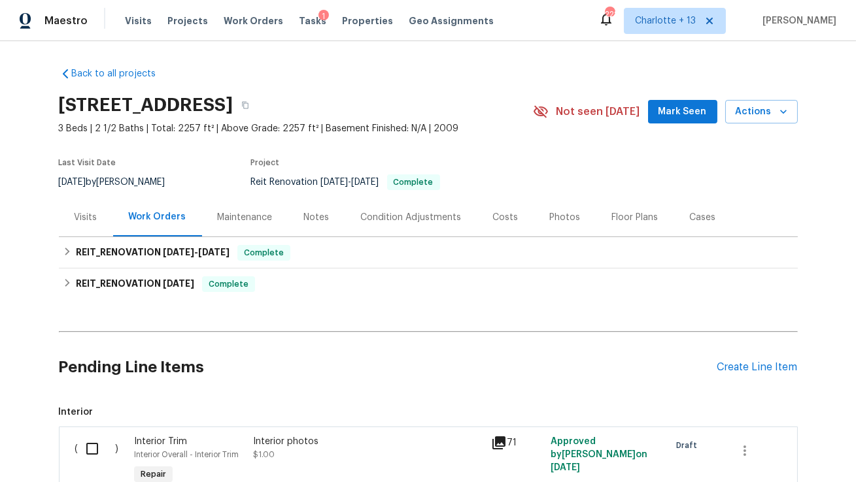
scroll to position [118, 0]
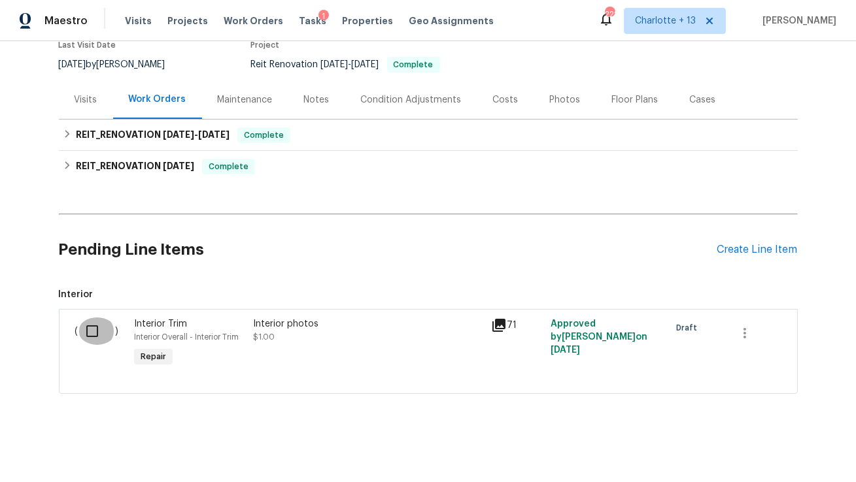
click at [86, 327] on input "checkbox" at bounding box center [96, 331] width 37 height 27
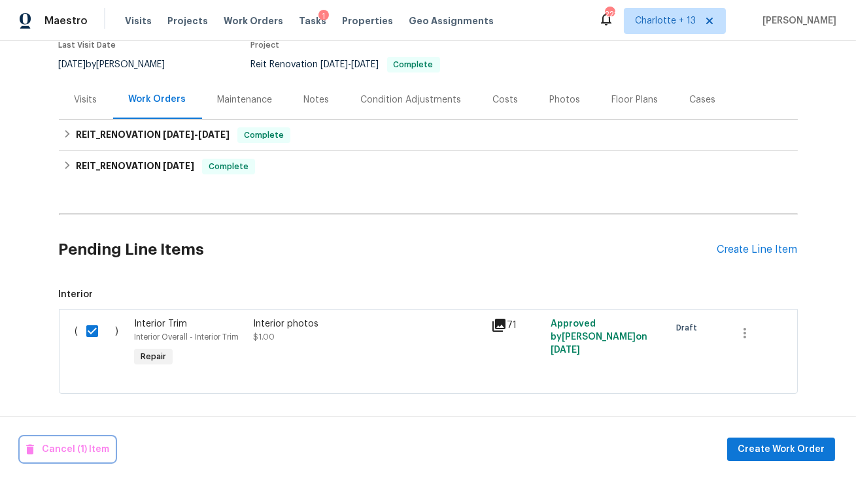
click at [59, 450] on span "Cancel (1) Item" at bounding box center [67, 450] width 83 height 16
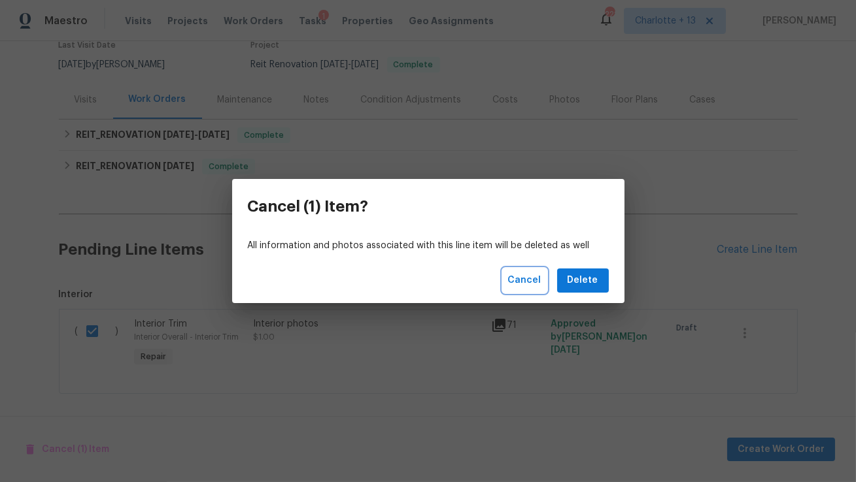
click at [528, 277] on span "Cancel" at bounding box center [524, 281] width 33 height 16
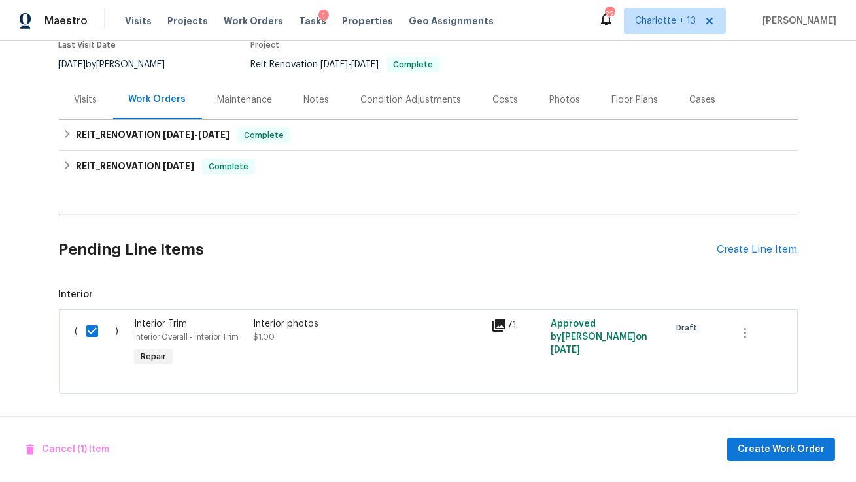
click at [807, 265] on div "Back to all projects [STREET_ADDRESS] 3 Beds | 2 1/2 Baths | Total: 2257 ft² | …" at bounding box center [428, 261] width 856 height 441
click at [91, 327] on input "checkbox" at bounding box center [96, 331] width 37 height 27
checkbox input "false"
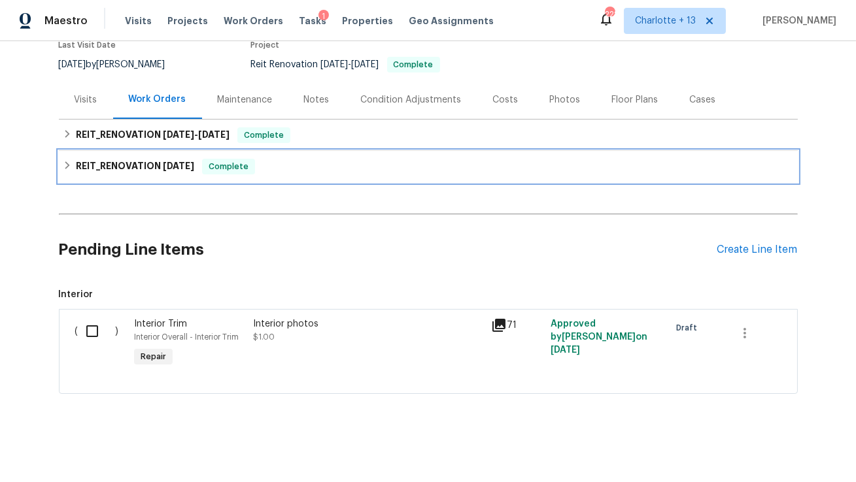
click at [180, 164] on span "[DATE]" at bounding box center [178, 165] width 31 height 9
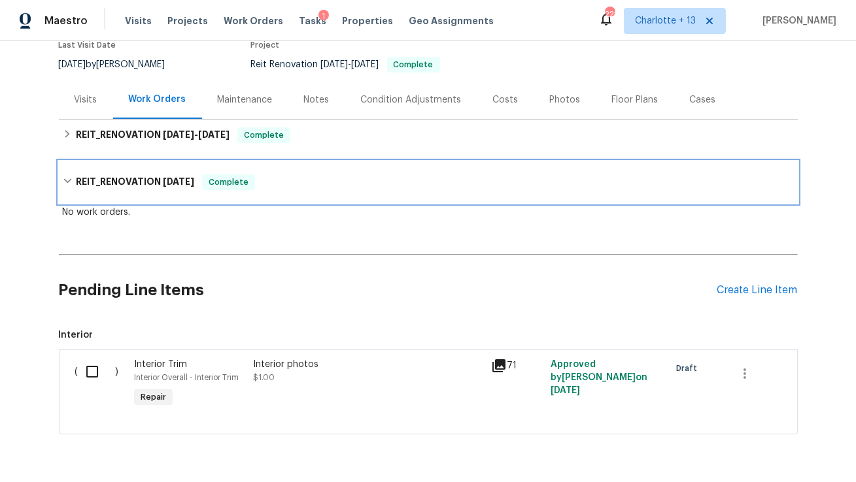
scroll to position [0, 0]
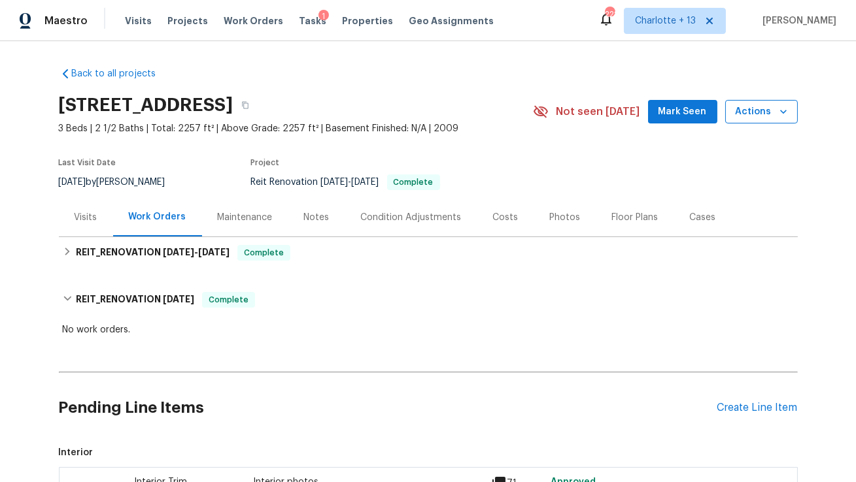
click at [764, 114] on span "Actions" at bounding box center [761, 112] width 52 height 16
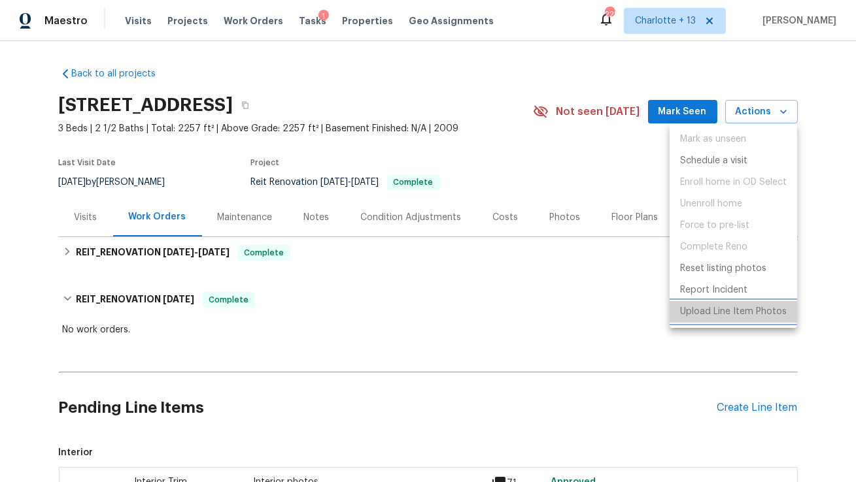
click at [701, 314] on p "Upload Line Item Photos" at bounding box center [733, 312] width 107 height 14
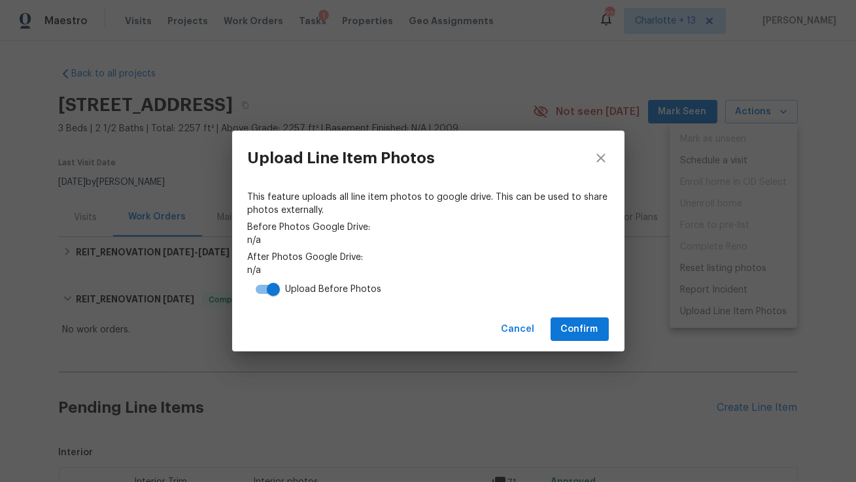
click at [260, 288] on input "checkbox" at bounding box center [273, 289] width 75 height 25
checkbox input "false"
click at [588, 331] on span "Confirm" at bounding box center [579, 330] width 37 height 16
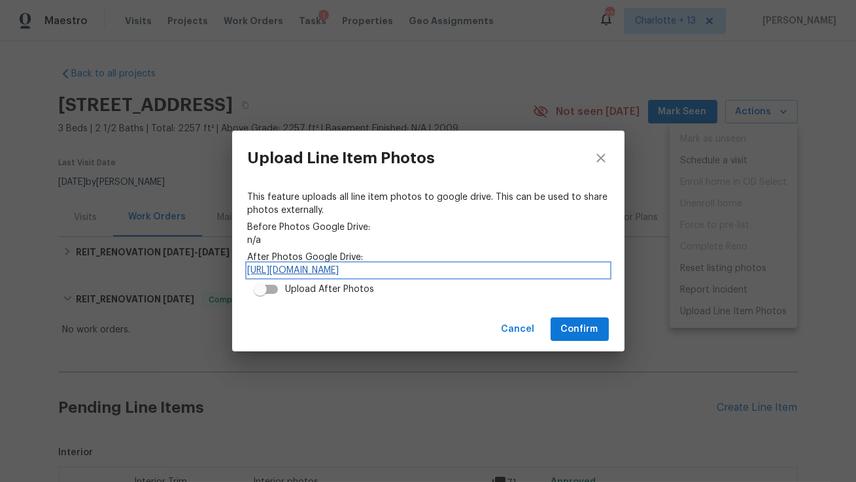
click at [528, 269] on link "[URL][DOMAIN_NAME]" at bounding box center [428, 270] width 361 height 13
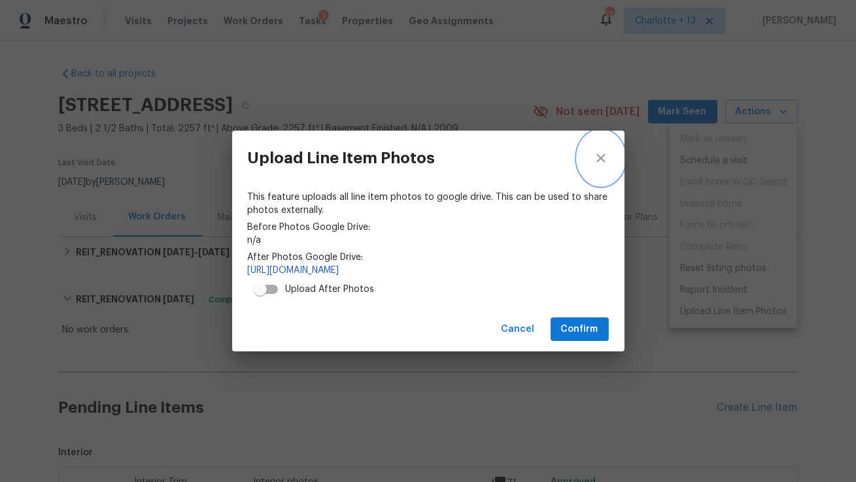
click at [603, 152] on icon "close" at bounding box center [601, 158] width 16 height 16
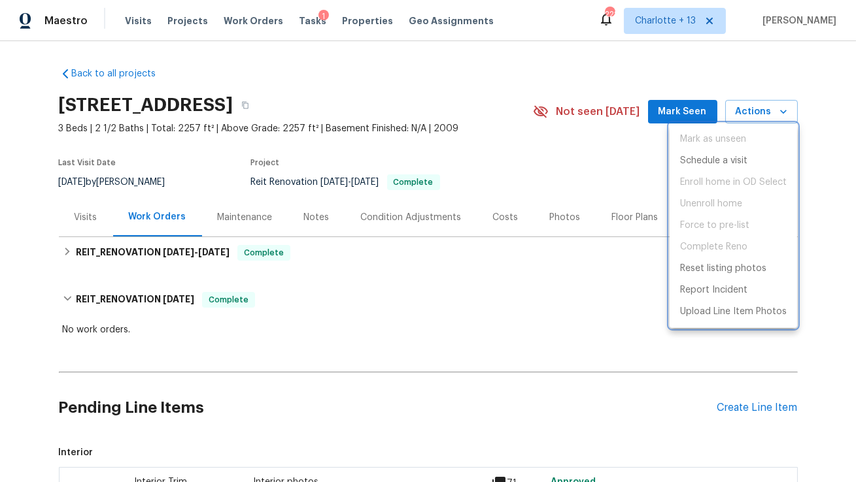
click at [162, 250] on div at bounding box center [428, 241] width 856 height 482
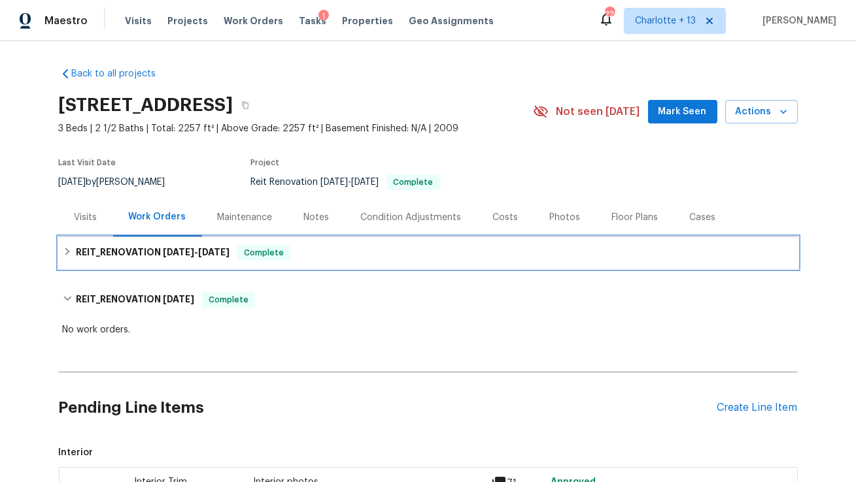
click at [220, 246] on h6 "REIT_RENOVATION [DATE] - [DATE]" at bounding box center [153, 253] width 154 height 16
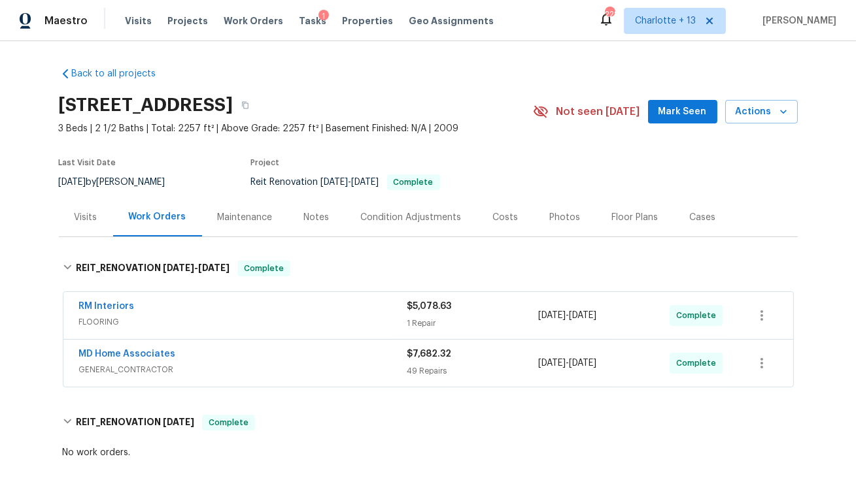
click at [500, 216] on div "Costs" at bounding box center [505, 217] width 25 height 13
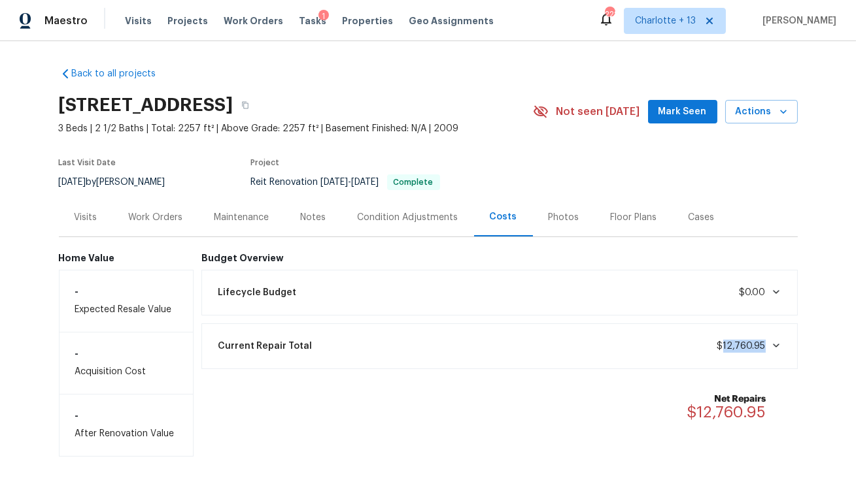
drag, startPoint x: 767, startPoint y: 343, endPoint x: 727, endPoint y: 347, distance: 40.7
click at [727, 347] on span "$12,760.95" at bounding box center [749, 346] width 64 height 13
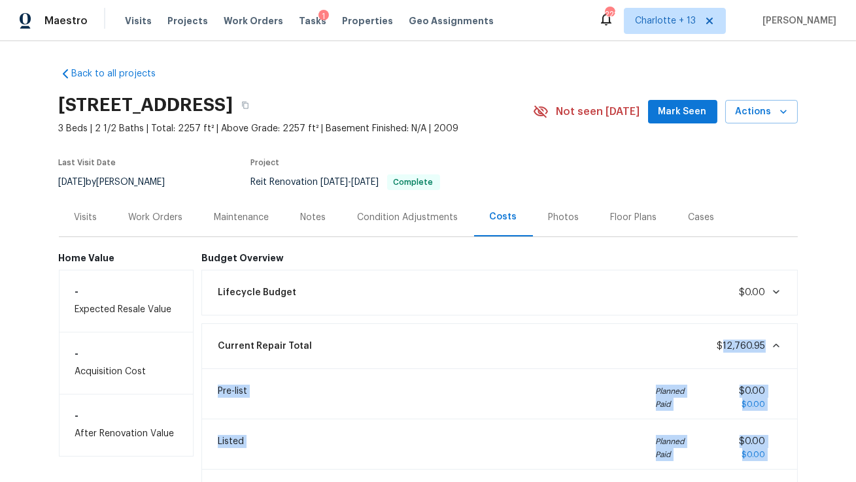
scroll to position [234, 0]
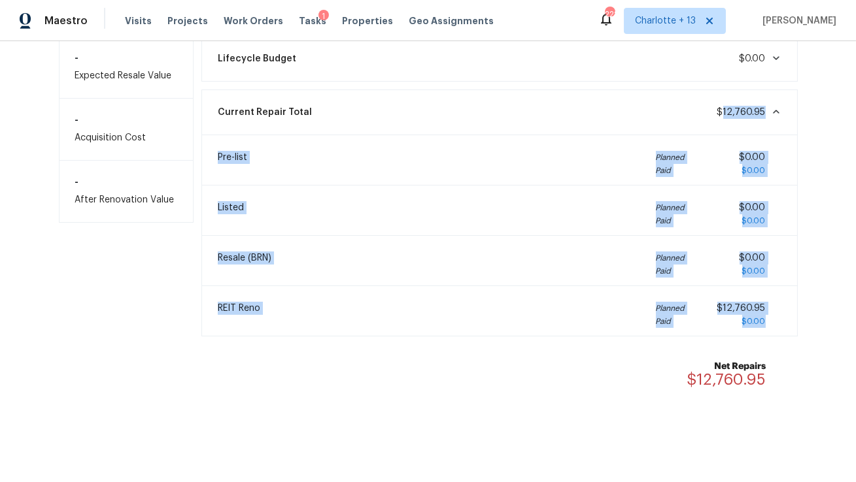
click at [770, 299] on div "REIT Reno Planned Paid $12,760.95 $0.00" at bounding box center [499, 311] width 579 height 34
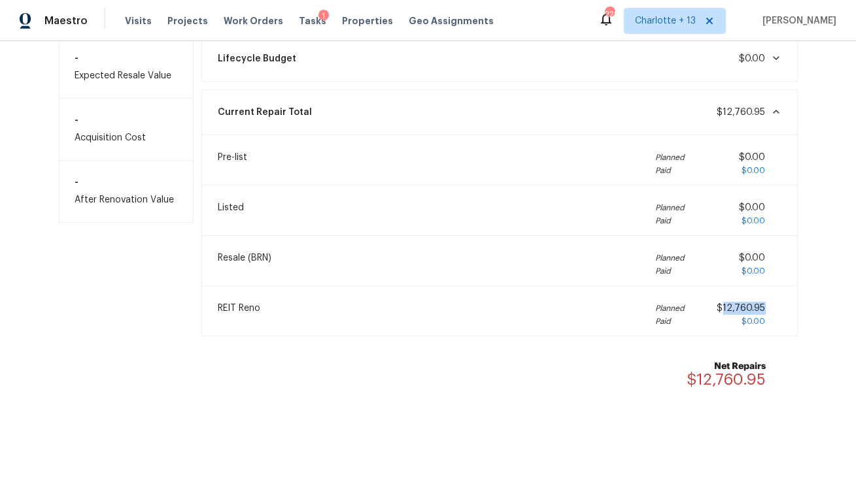
drag, startPoint x: 767, startPoint y: 311, endPoint x: 723, endPoint y: 311, distance: 44.5
click at [723, 311] on div "$12,760.95 $0.00" at bounding box center [749, 315] width 64 height 26
copy span "12,760.95"
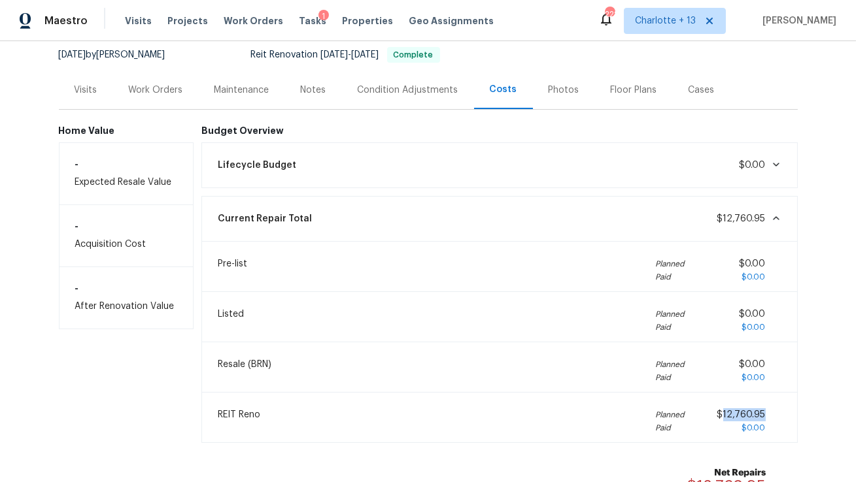
scroll to position [59, 0]
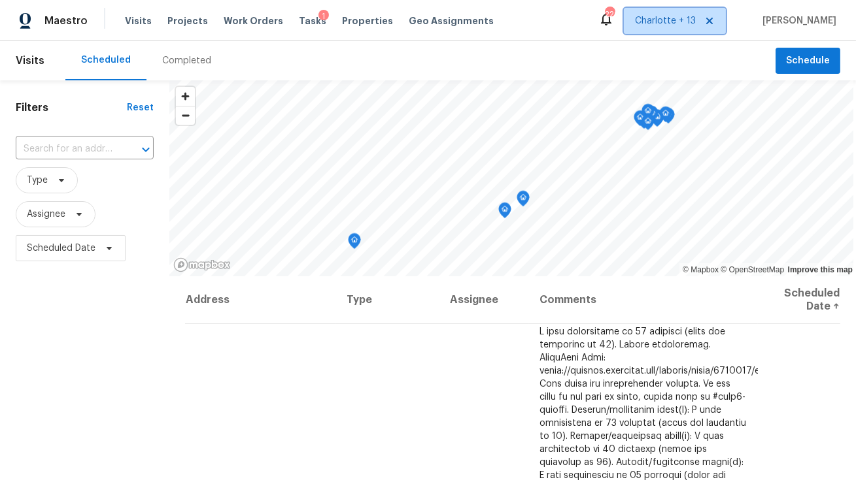
click at [715, 24] on icon at bounding box center [709, 21] width 10 height 10
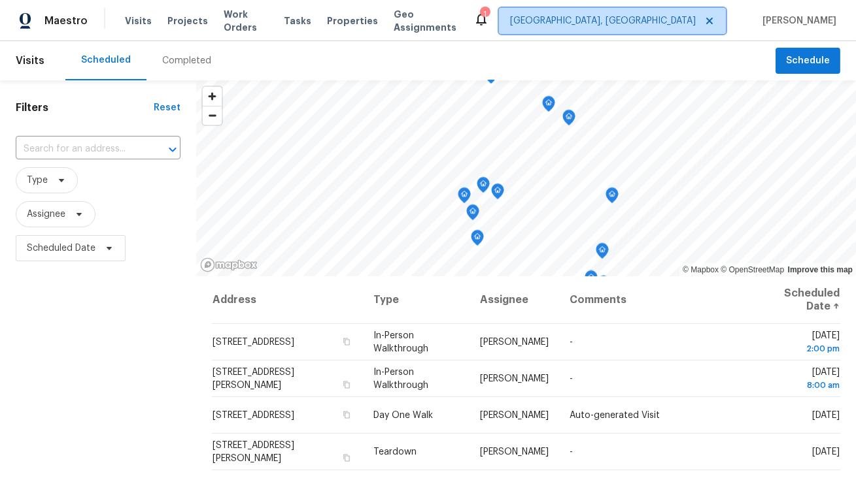
click at [696, 22] on span "[GEOGRAPHIC_DATA], [GEOGRAPHIC_DATA]" at bounding box center [603, 20] width 186 height 13
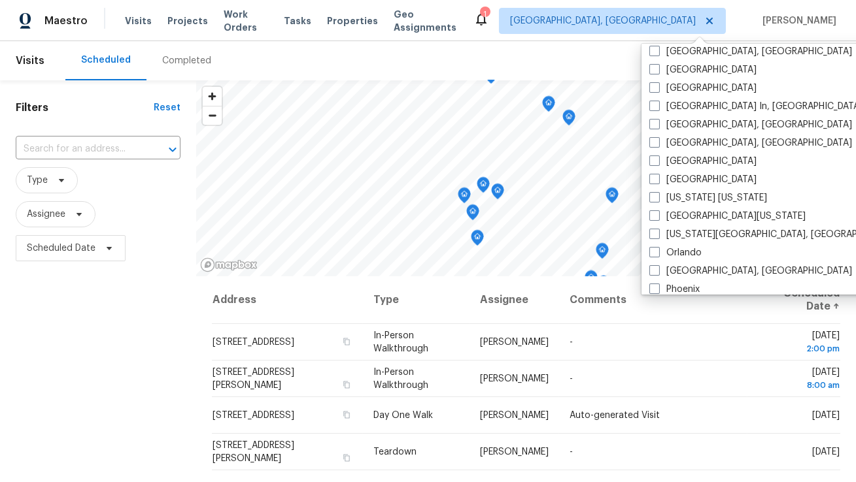
scroll to position [541, 0]
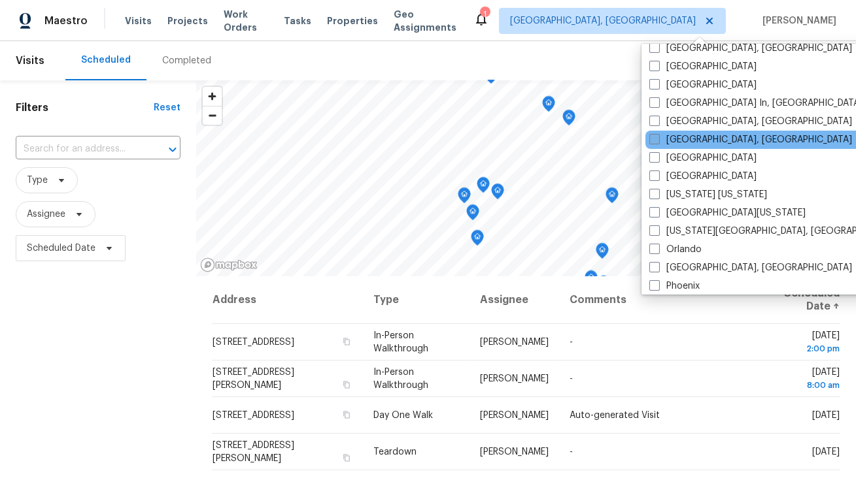
click at [674, 141] on label "[GEOGRAPHIC_DATA], [GEOGRAPHIC_DATA]" at bounding box center [750, 139] width 203 height 13
click at [658, 141] on input "[GEOGRAPHIC_DATA], [GEOGRAPHIC_DATA]" at bounding box center [653, 137] width 8 height 8
checkbox input "true"
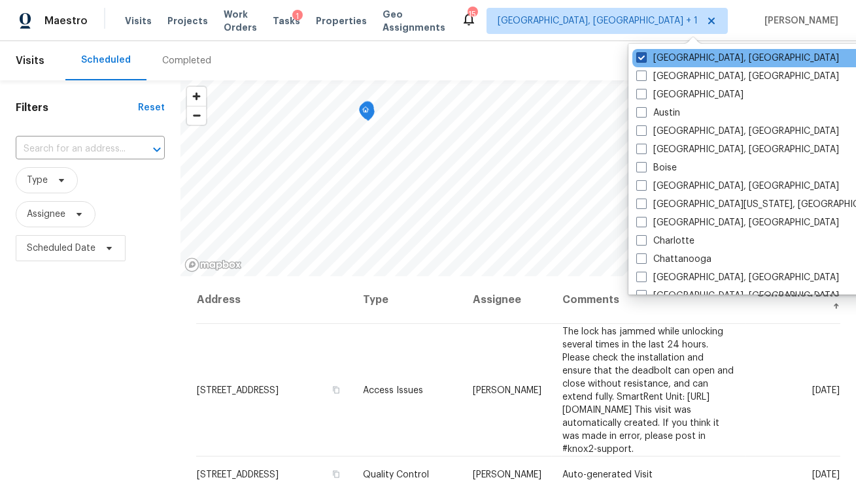
click at [676, 60] on label "Albuquerque, NM" at bounding box center [737, 58] width 203 height 13
click at [645, 60] on input "Albuquerque, NM" at bounding box center [640, 56] width 8 height 8
checkbox input "false"
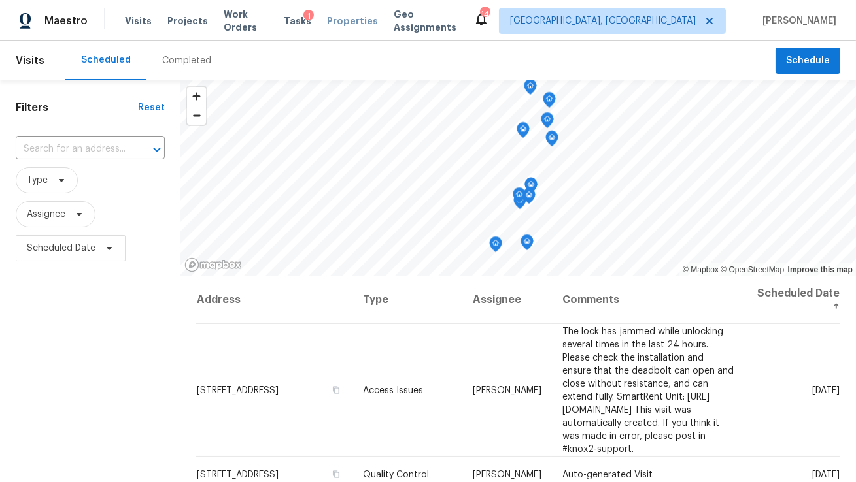
click at [339, 24] on span "Properties" at bounding box center [352, 20] width 51 height 13
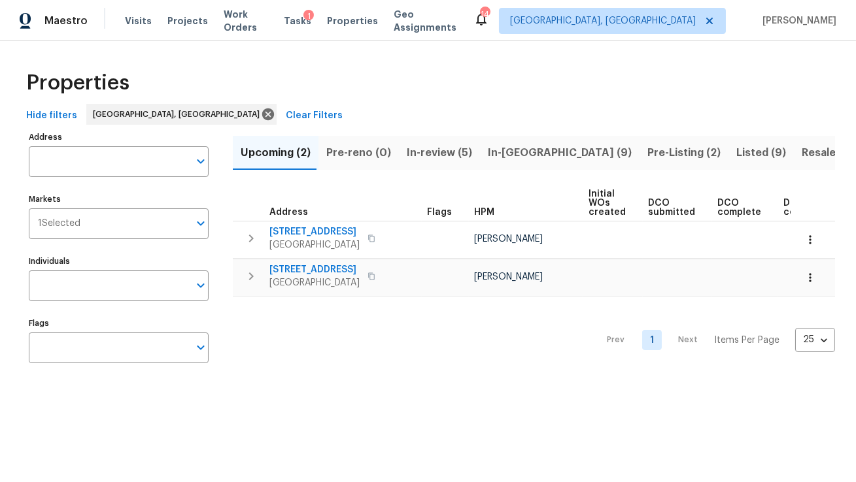
click at [438, 153] on span "In-review (5)" at bounding box center [439, 153] width 65 height 18
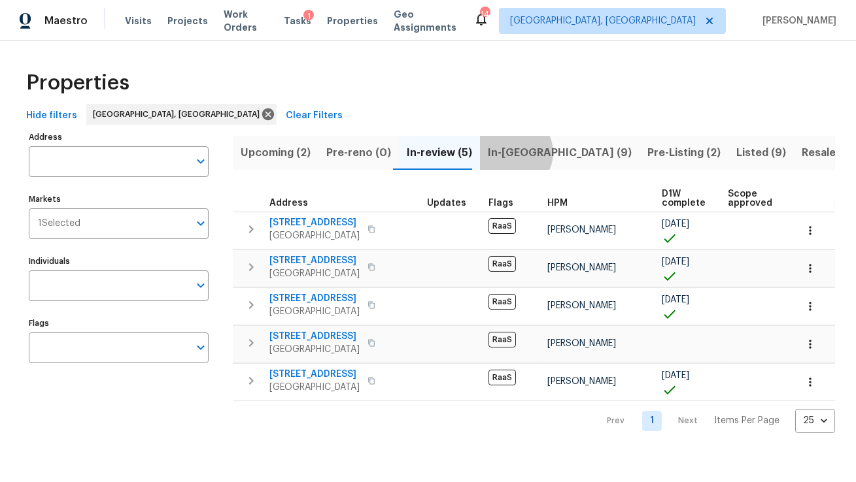
click at [503, 152] on span "In-reno (9)" at bounding box center [560, 153] width 144 height 18
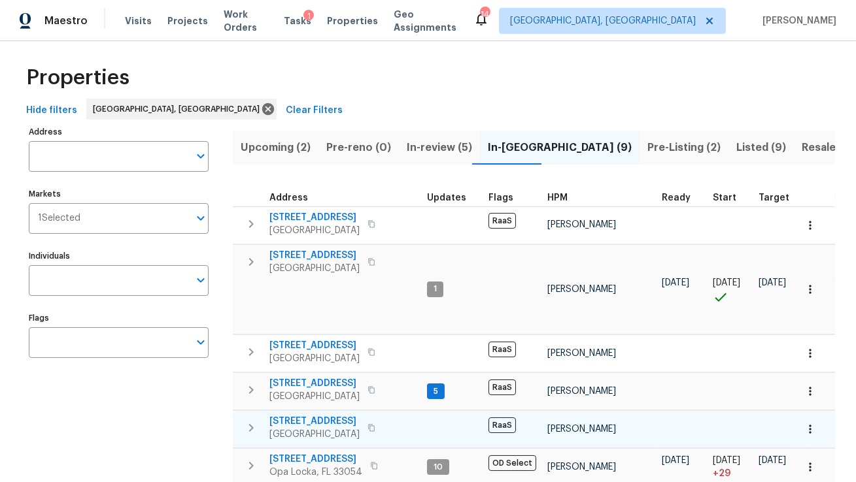
scroll to position [7, 0]
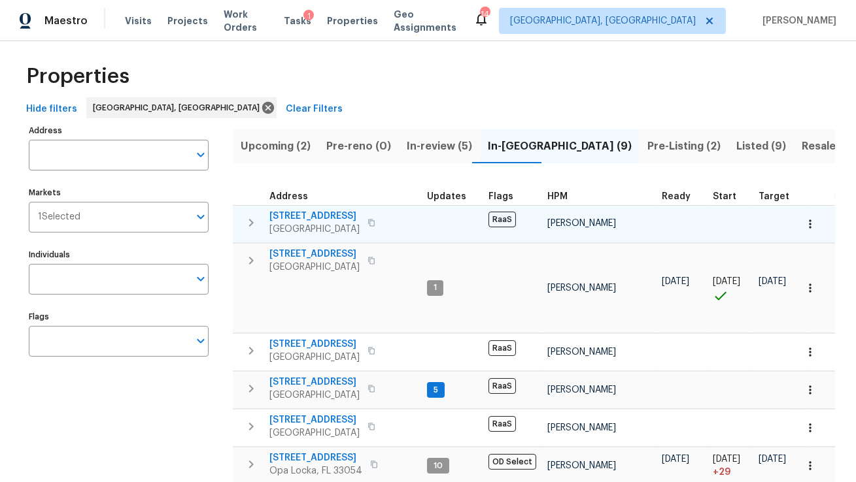
click at [326, 212] on span "5013 Neptune Ln # 2202" at bounding box center [314, 216] width 90 height 13
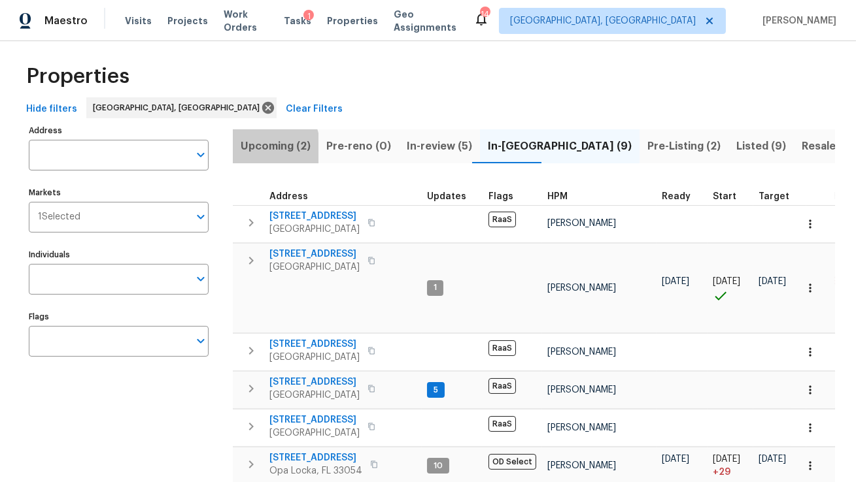
click at [256, 149] on span "Upcoming (2)" at bounding box center [276, 146] width 70 height 18
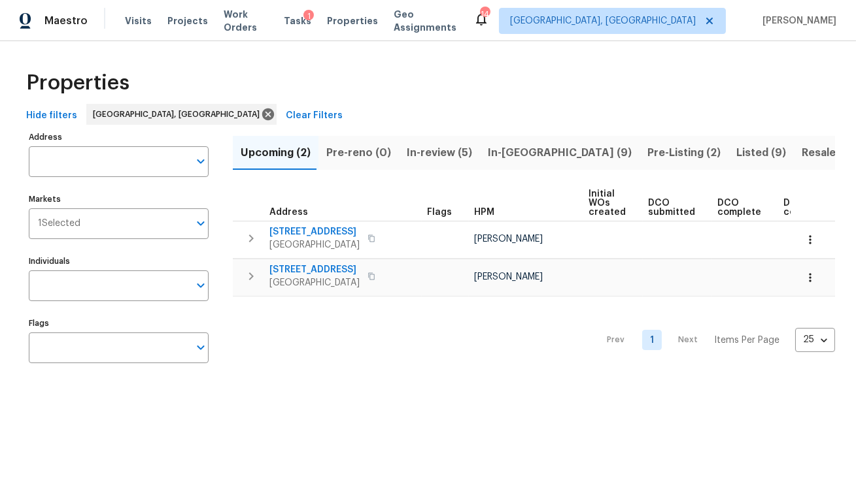
click at [292, 12] on div "Visits Projects Work Orders Tasks 1 Properties Geo Assignments" at bounding box center [299, 21] width 348 height 26
click at [507, 154] on span "In-reno (9)" at bounding box center [560, 153] width 144 height 18
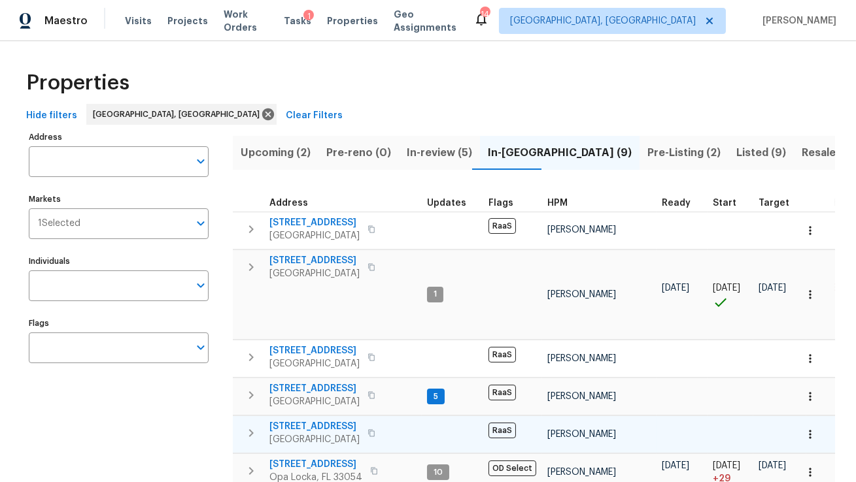
click at [375, 436] on icon "button" at bounding box center [371, 433] width 8 height 8
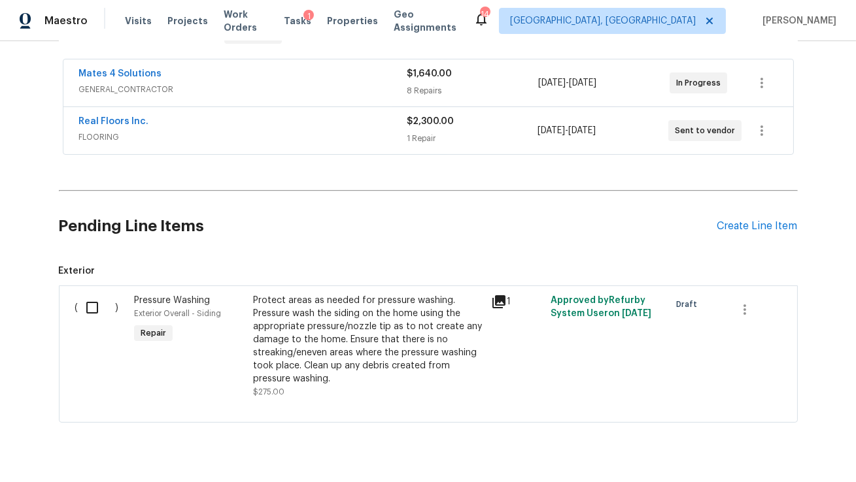
scroll to position [192, 0]
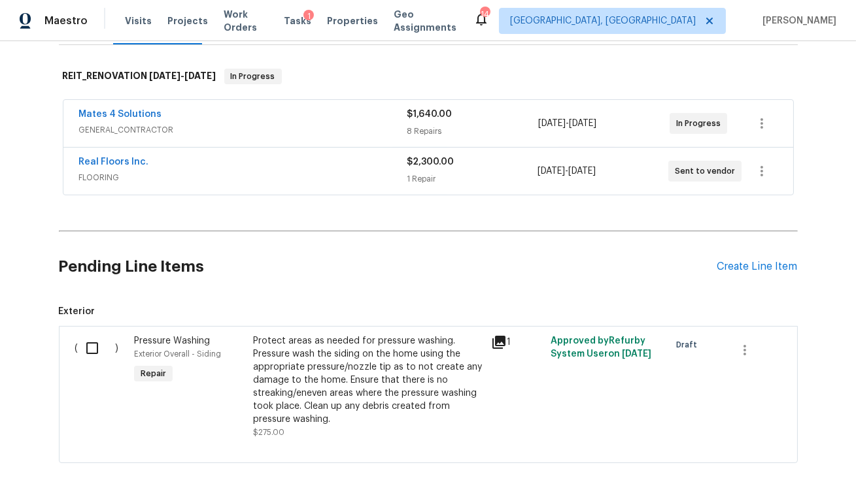
click at [316, 163] on div "Real Floors Inc." at bounding box center [243, 164] width 328 height 16
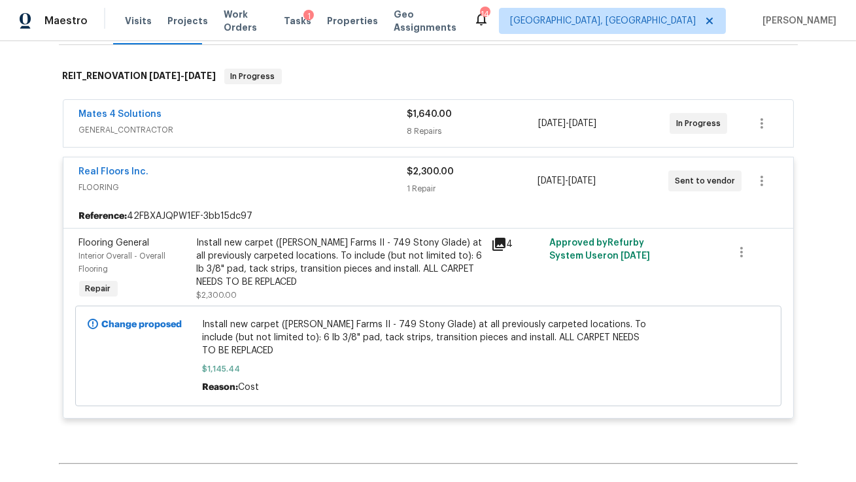
click at [351, 112] on div "Mates 4 Solutions" at bounding box center [243, 116] width 328 height 16
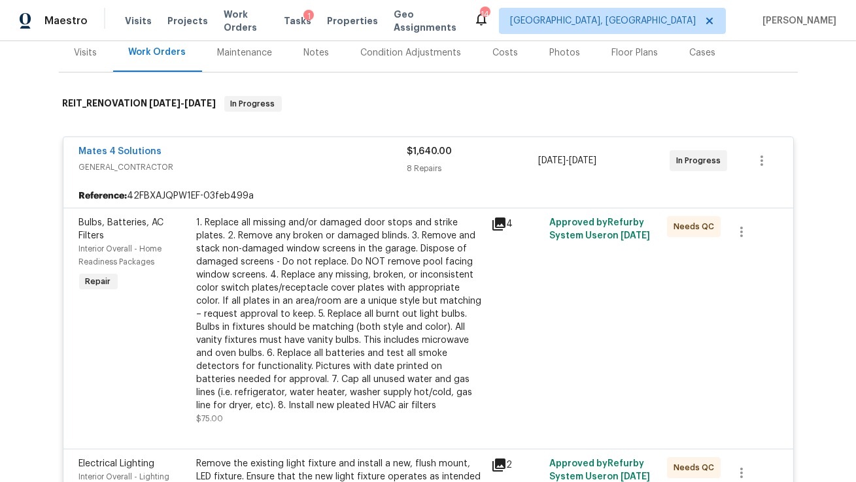
scroll to position [0, 0]
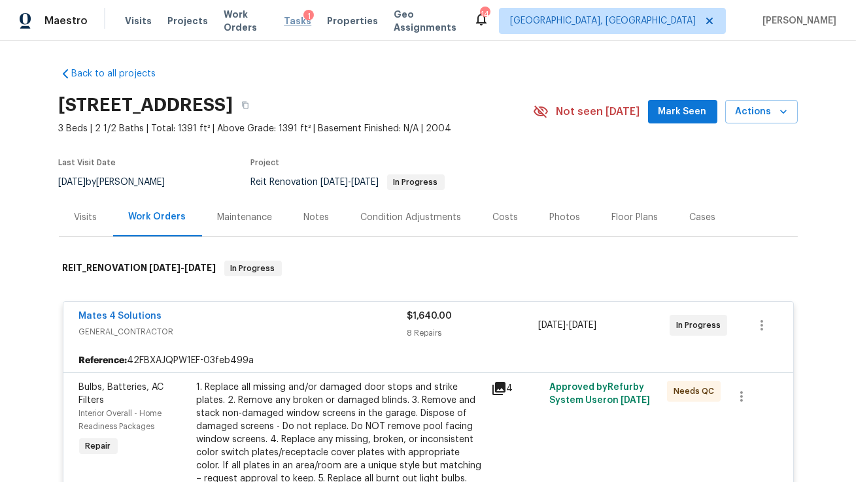
click at [294, 18] on span "Tasks" at bounding box center [297, 20] width 27 height 9
